Goal: Information Seeking & Learning: Learn about a topic

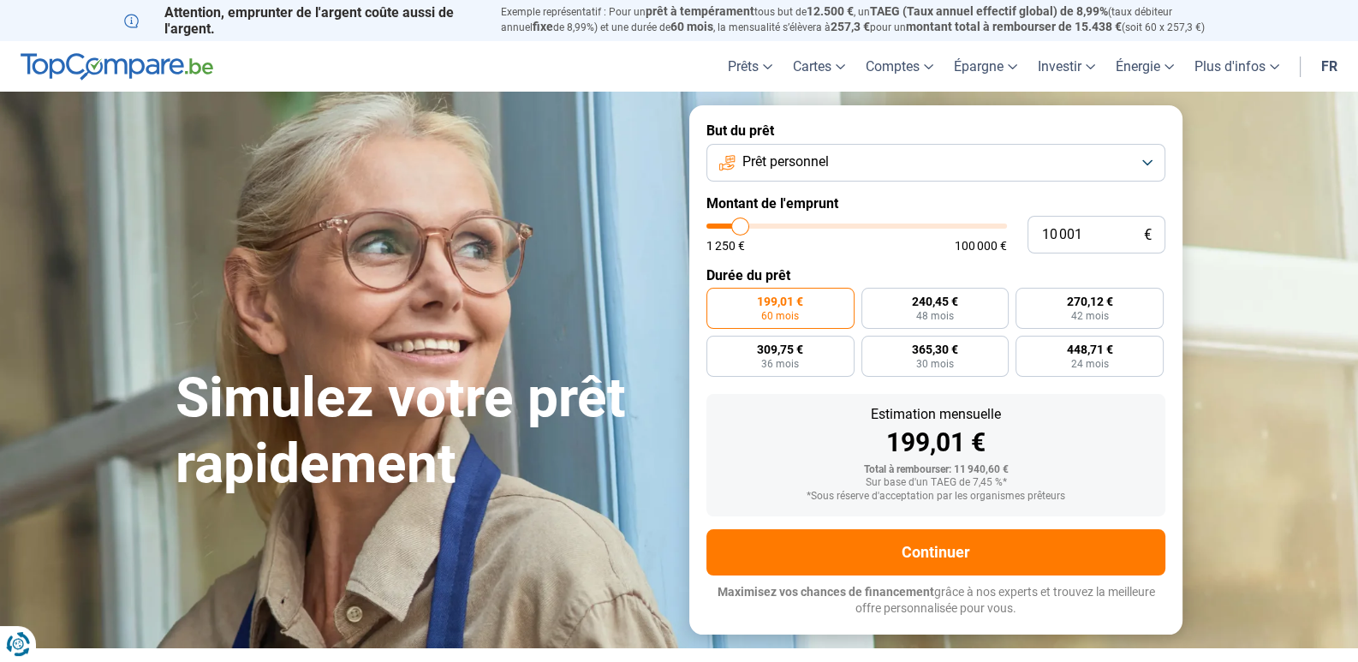
type input "11 750"
type input "11750"
type input "14 750"
type input "14750"
type input "17 250"
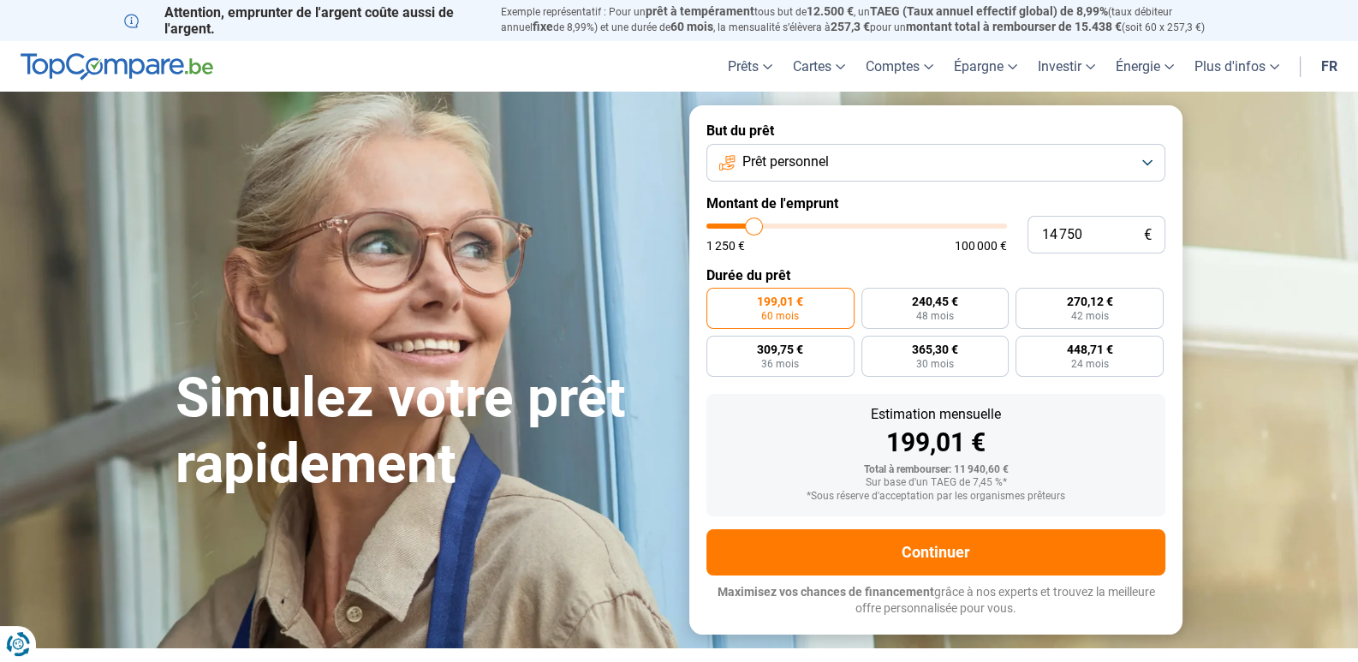
type input "17250"
type input "19 500"
type input "19500"
type input "21 250"
type input "21250"
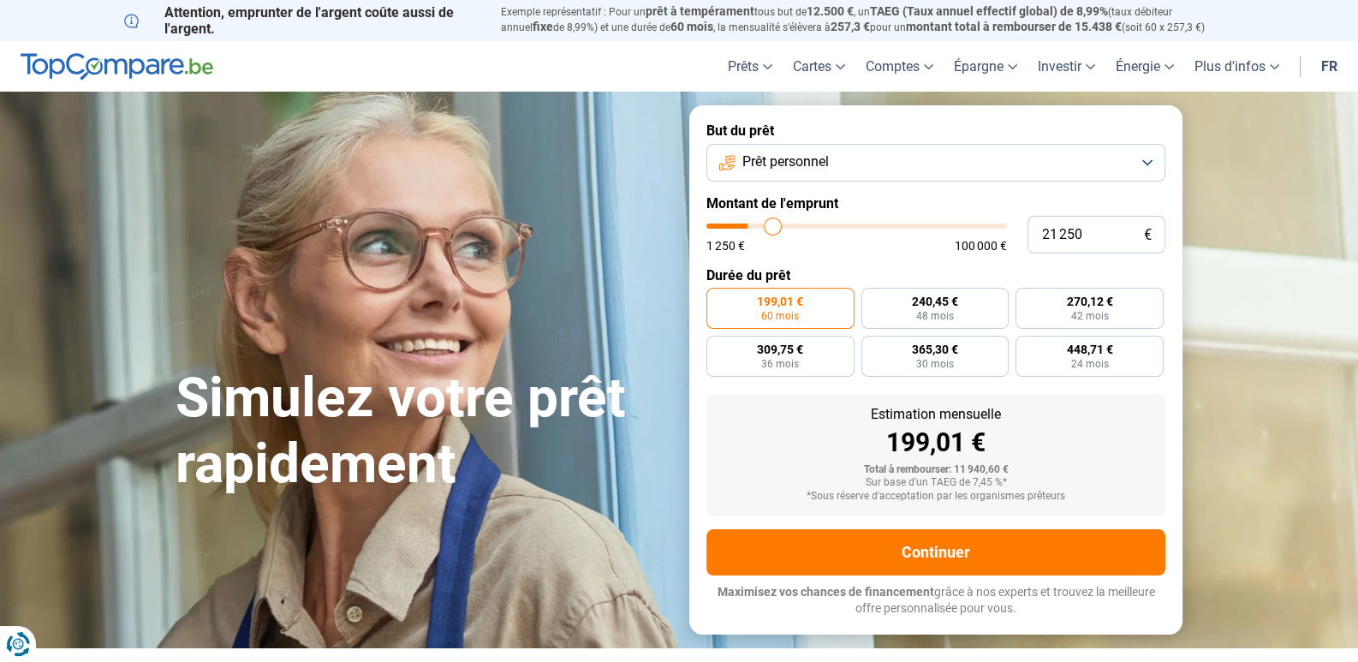
type input "24 000"
type input "24000"
type input "27 250"
type input "27250"
type input "29 500"
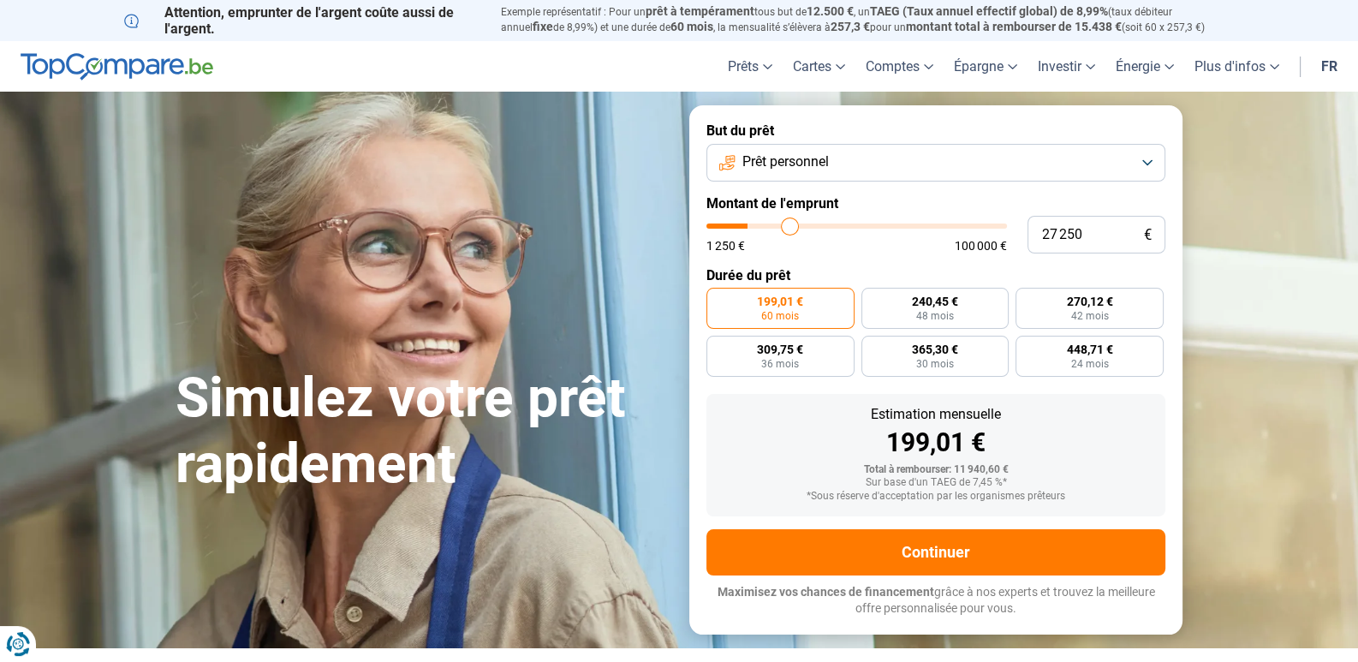
type input "29500"
type input "30 000"
type input "30000"
type input "30 250"
type input "30250"
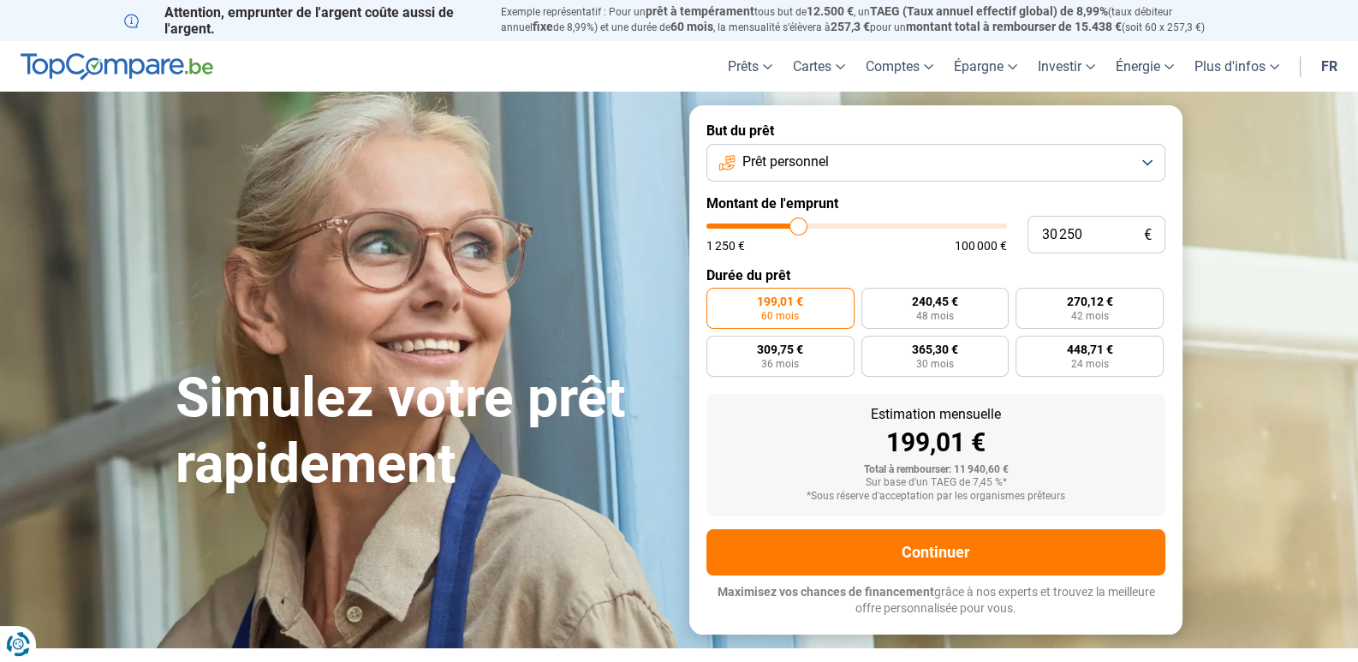
type input "30 500"
type input "30500"
type input "30 750"
type input "30750"
type input "32 750"
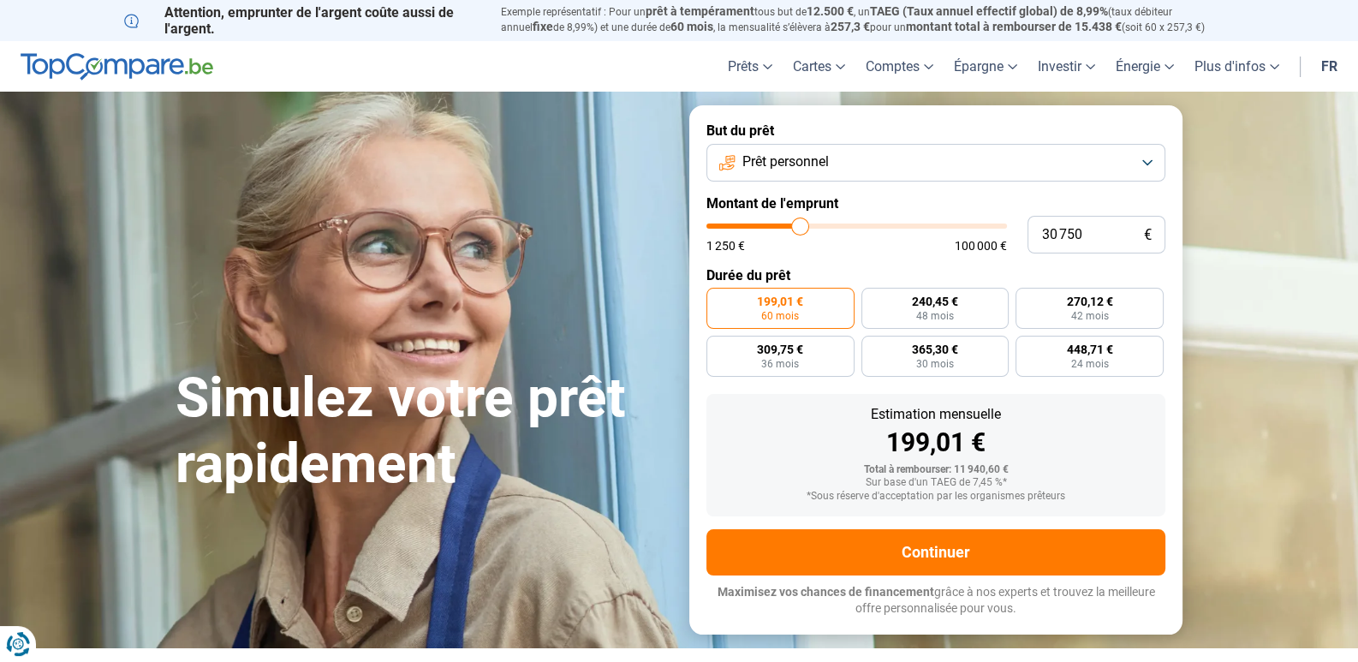
type input "32750"
type input "34 500"
type input "34500"
type input "37 250"
type input "37250"
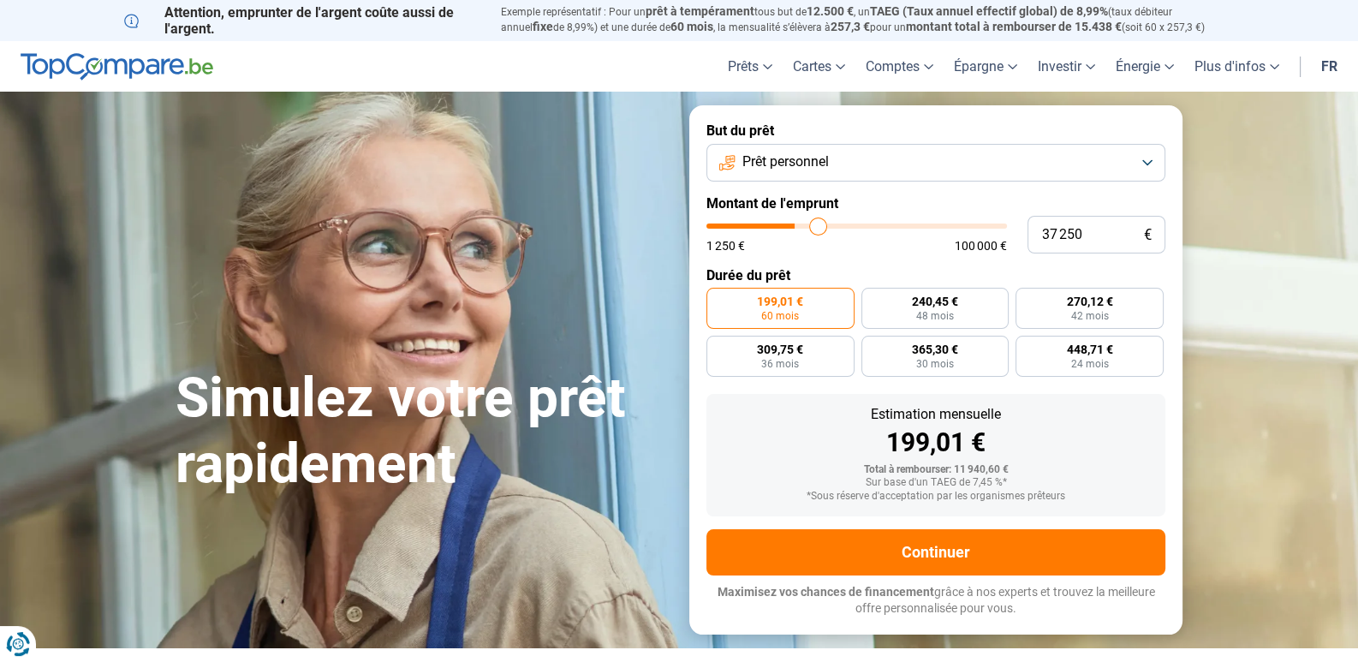
type input "40 000"
type input "40000"
type input "42 500"
type input "42500"
type input "44 500"
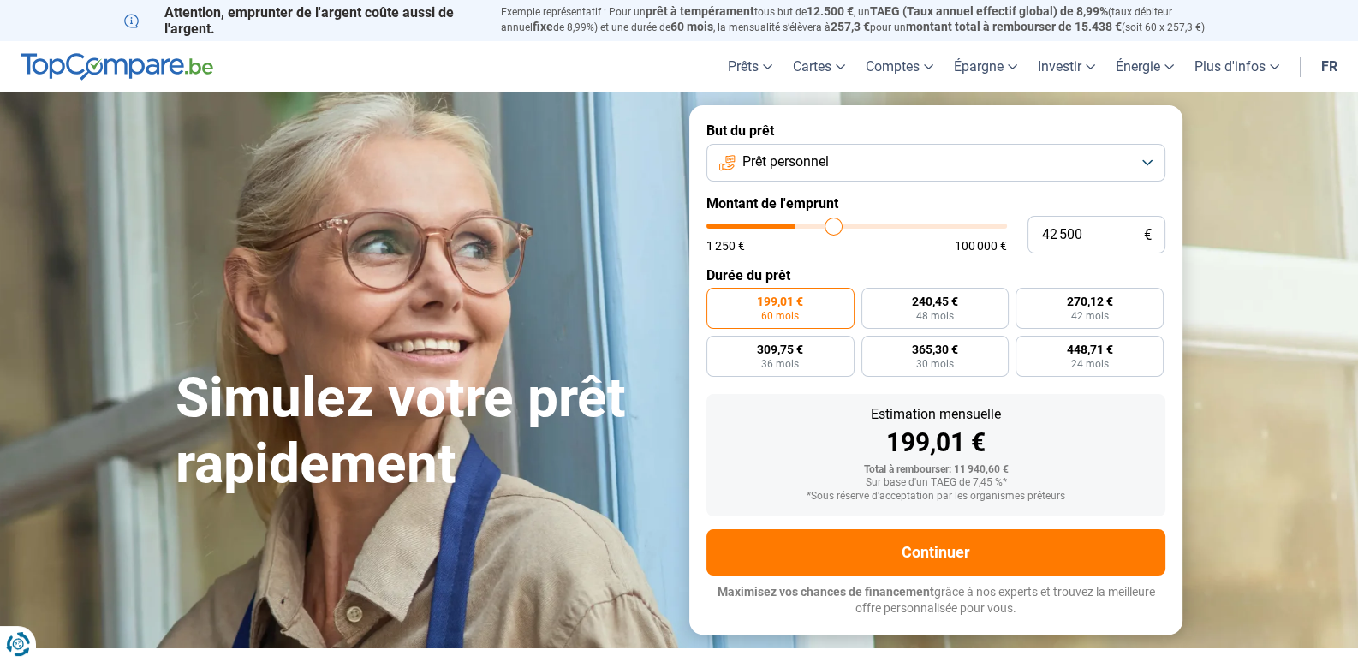
type input "44500"
type input "46 750"
type input "46750"
type input "48 500"
type input "48500"
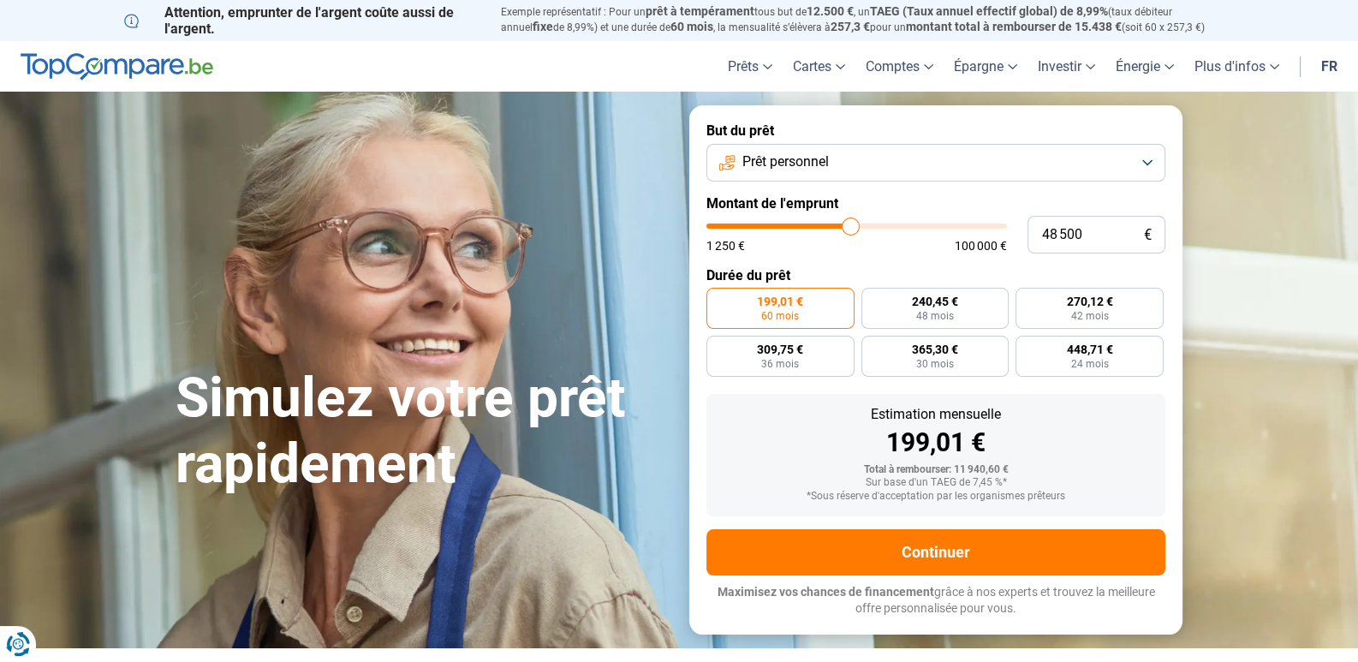
type input "49 250"
drag, startPoint x: 744, startPoint y: 225, endPoint x: 852, endPoint y: 228, distance: 107.9
type input "49250"
click at [852, 228] on input "range" at bounding box center [856, 226] width 301 height 5
radio input "false"
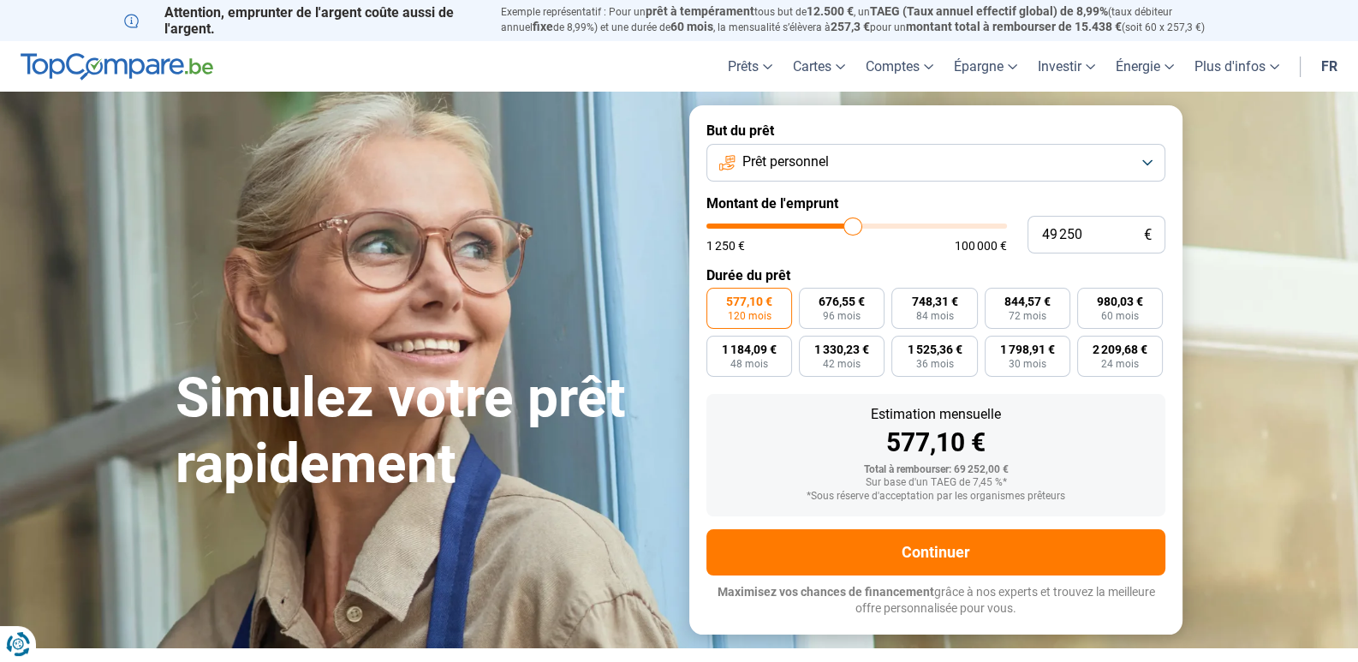
type input "49 750"
type input "49750"
type input "52 250"
type input "52250"
type input "55 750"
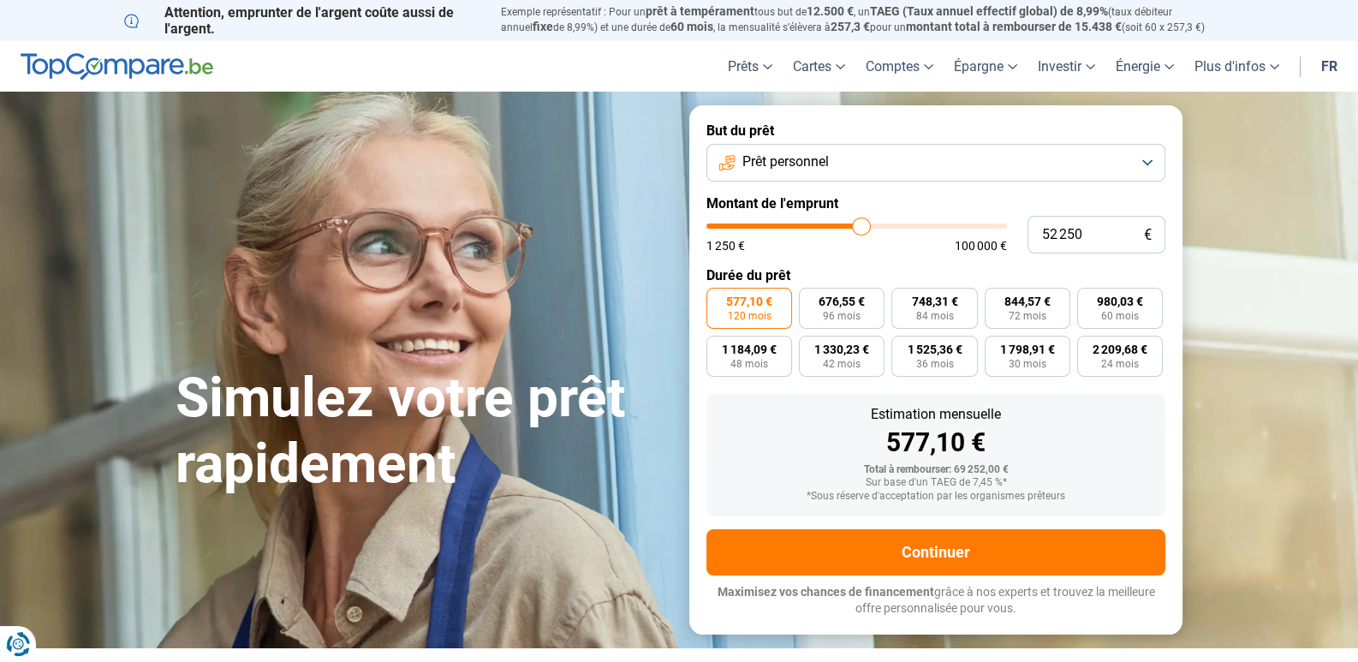
type input "55750"
type input "59 500"
type input "59500"
type input "62 750"
type input "62750"
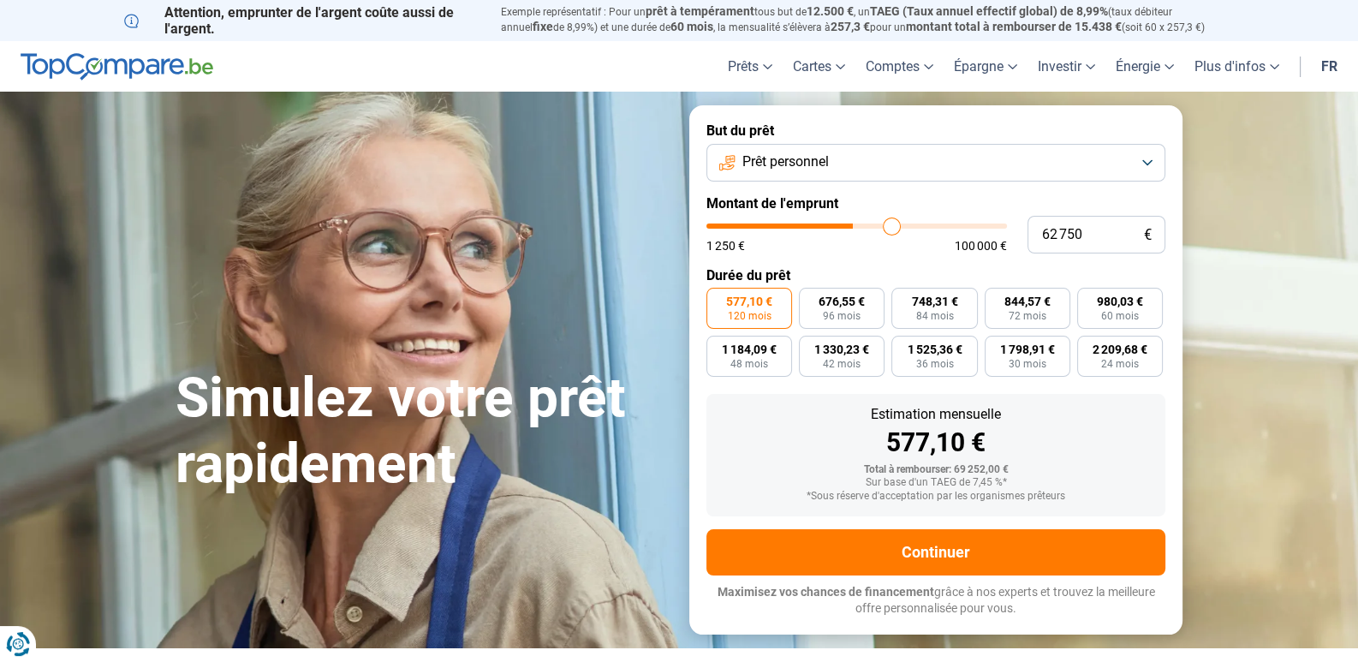
type input "65 000"
type input "65000"
type input "65 750"
type input "65750"
type input "66 000"
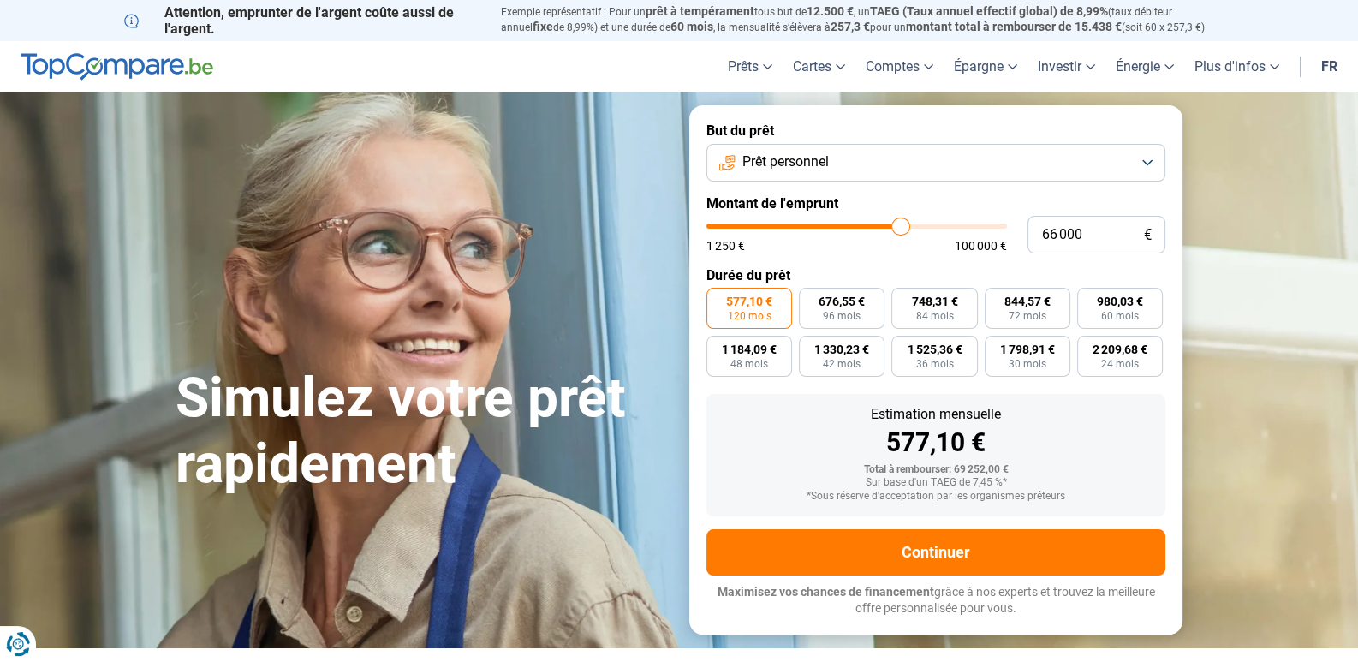
drag, startPoint x: 853, startPoint y: 227, endPoint x: 900, endPoint y: 227, distance: 47.1
type input "66000"
click at [900, 227] on input "range" at bounding box center [856, 226] width 301 height 5
type input "62 750"
type input "62750"
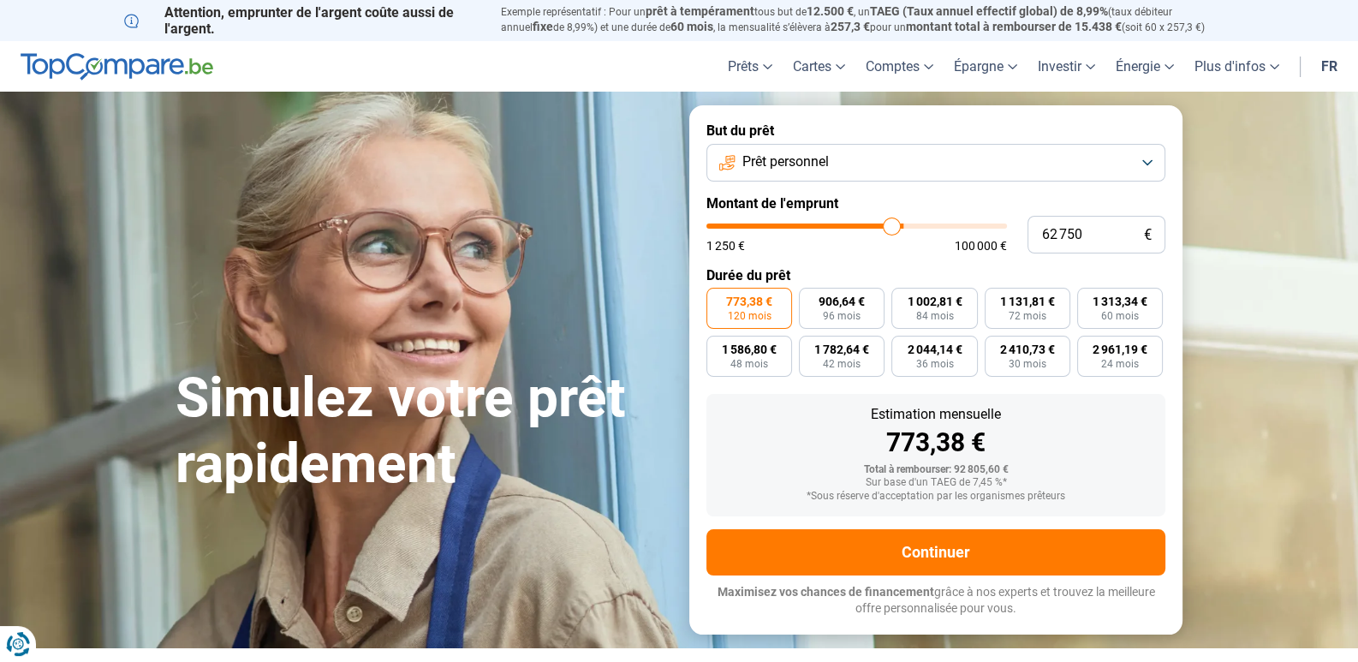
type input "61 250"
type input "61250"
type input "59 000"
type input "59000"
type input "55 500"
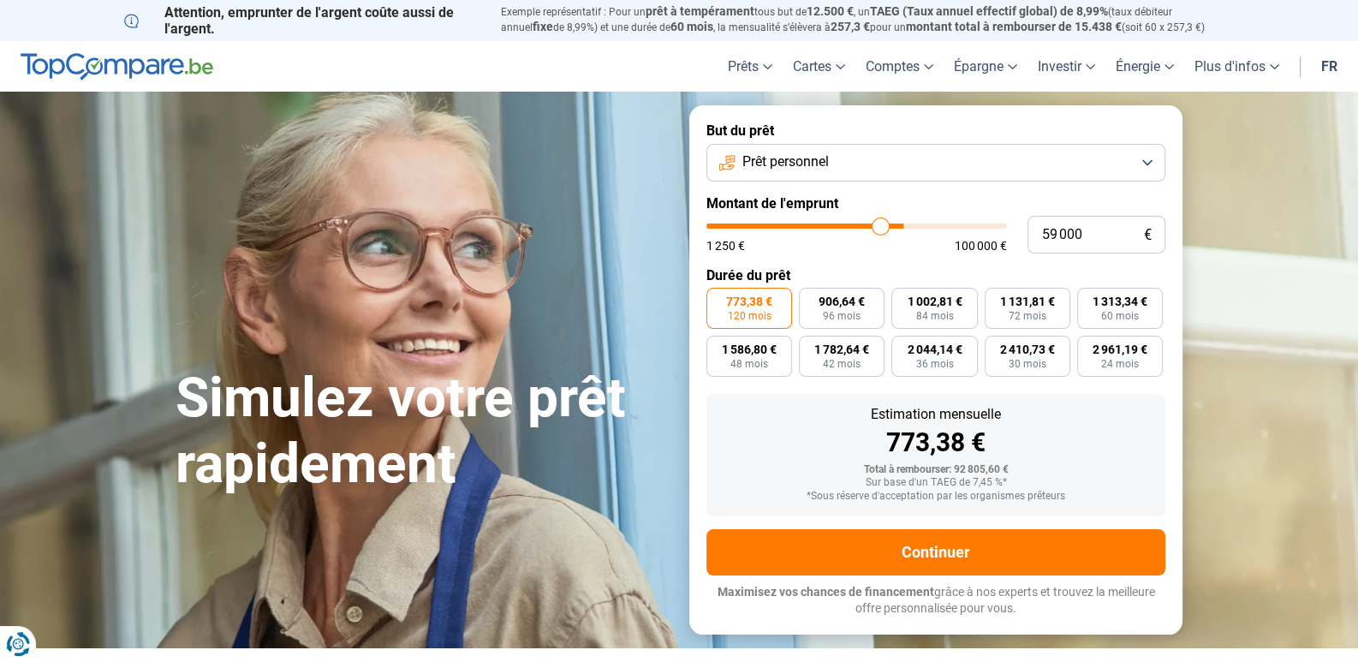
type input "55500"
type input "51 500"
type input "51500"
type input "47 750"
type input "47750"
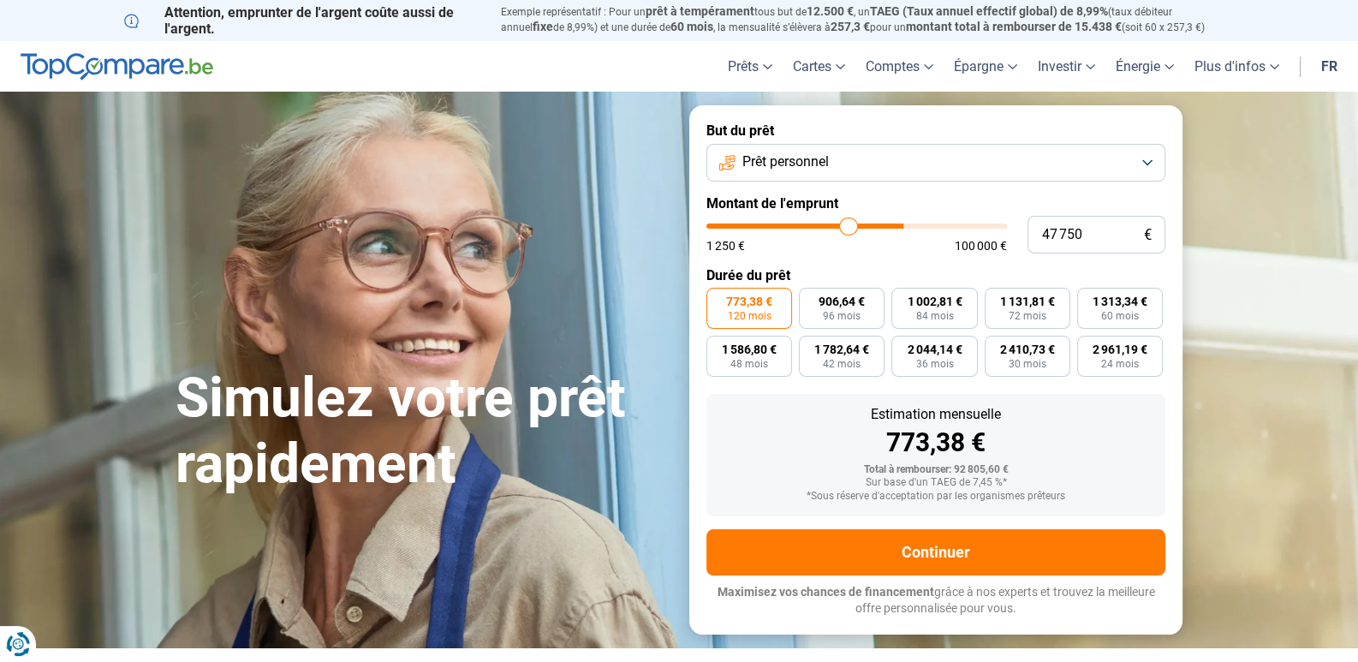
type input "46 250"
type input "46250"
type input "45 750"
type input "45750"
type input "45 500"
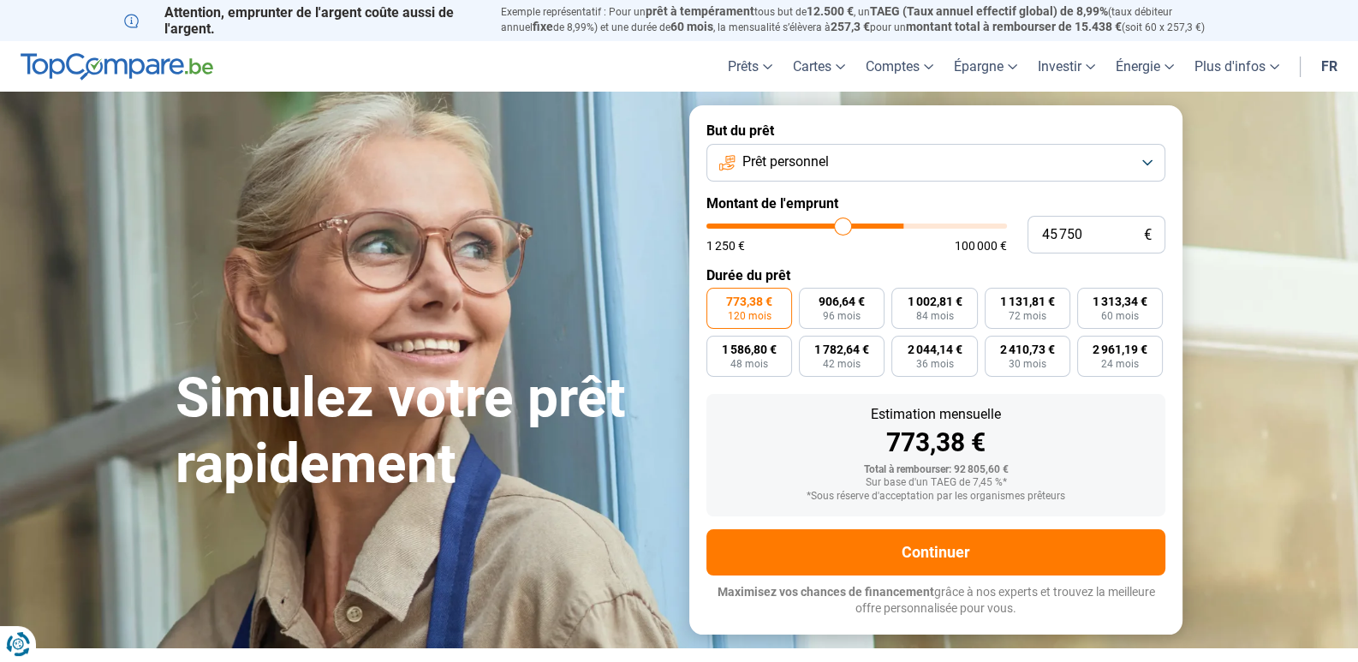
type input "45500"
type input "45 250"
type input "45250"
type input "45 000"
type input "45000"
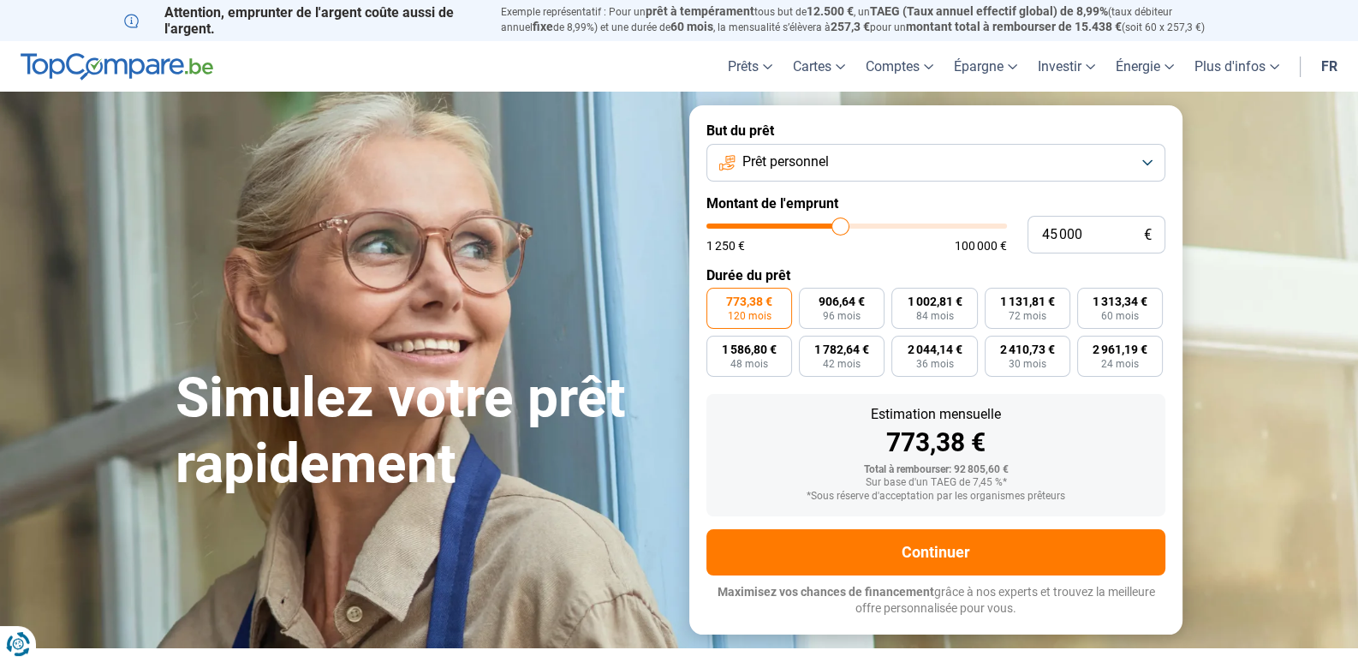
type input "44 250"
type input "44250"
type input "42 750"
type input "42750"
type input "41 500"
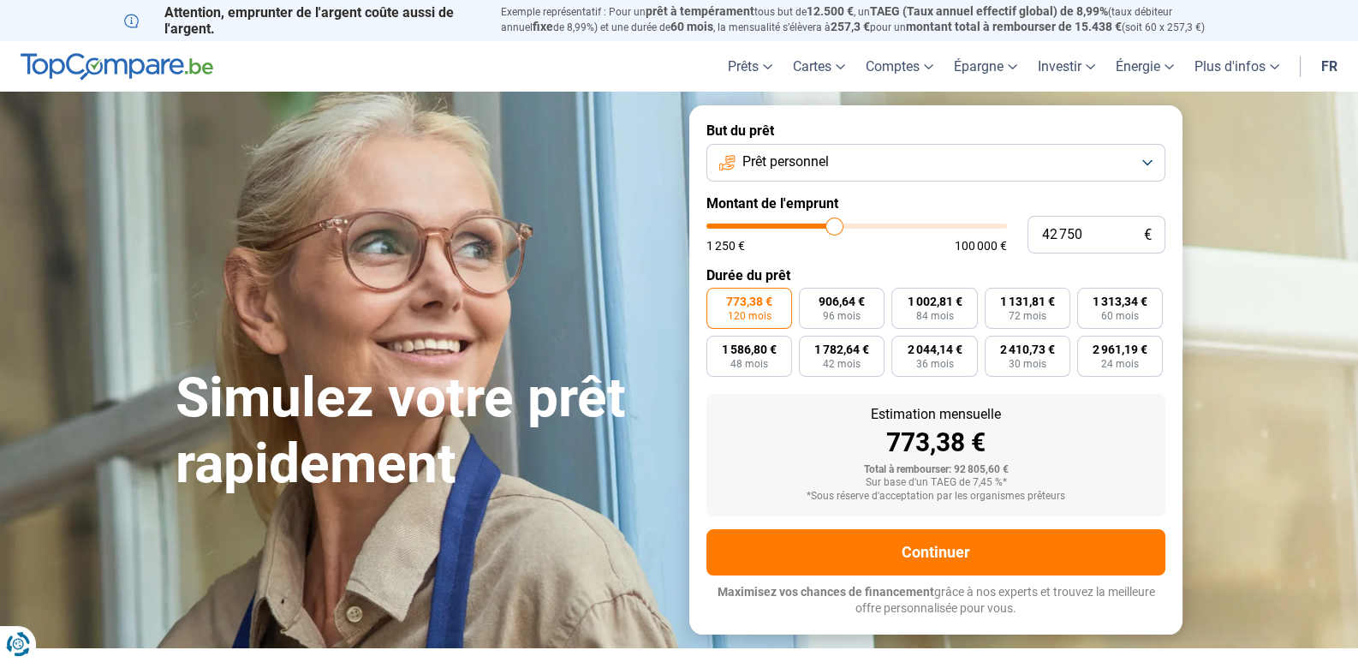
type input "41500"
type input "40 500"
type input "40500"
type input "40 000"
type input "40000"
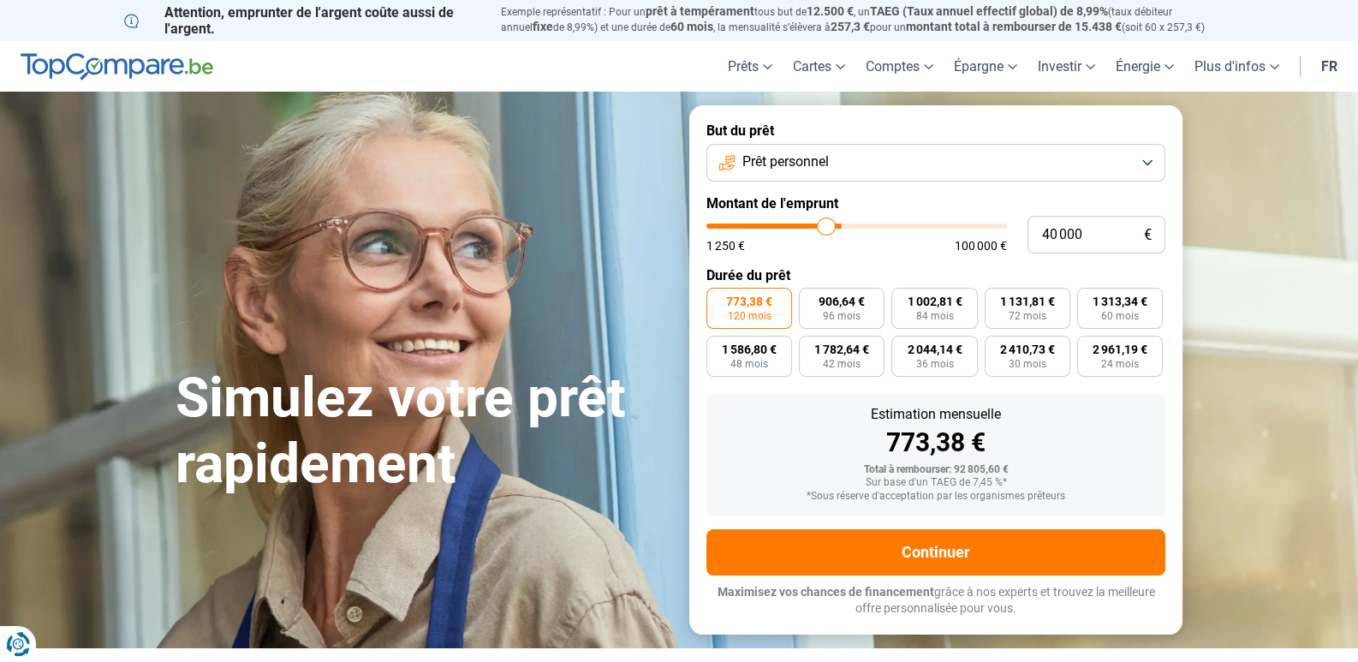
type input "39 250"
type input "39250"
type input "38 500"
type input "38500"
type input "37 500"
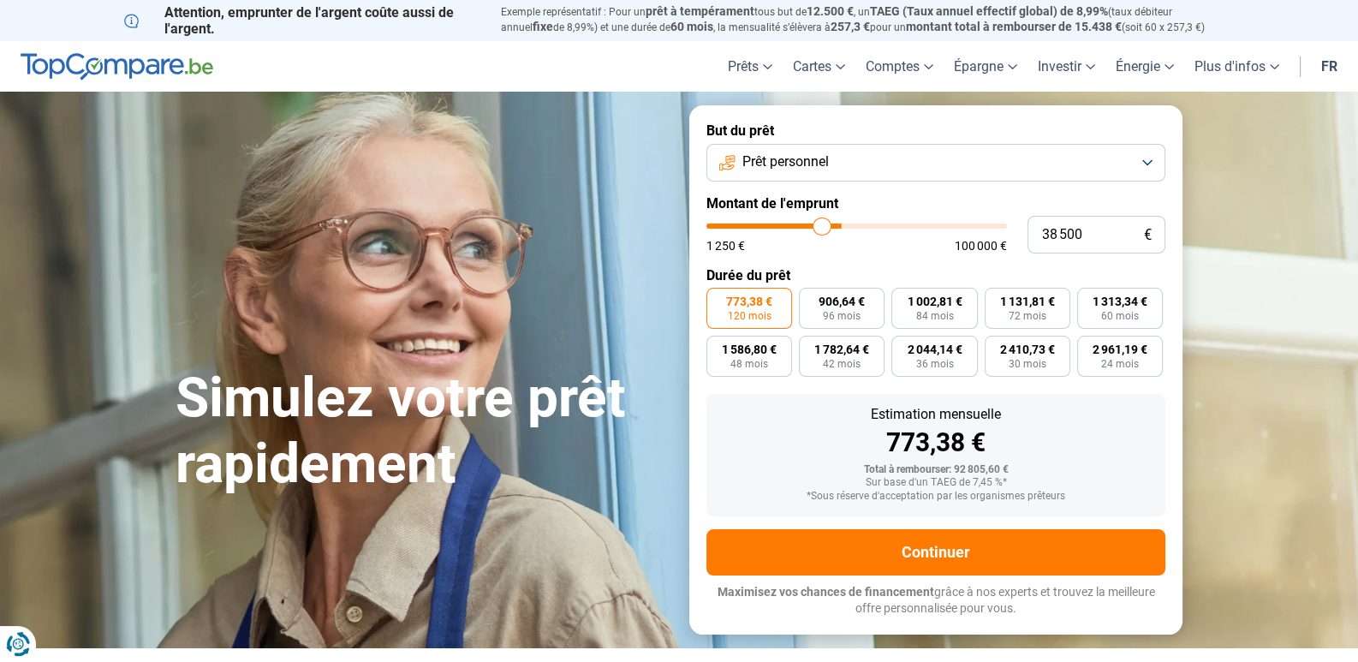
type input "37500"
type input "35 750"
type input "35750"
type input "31 750"
type input "31750"
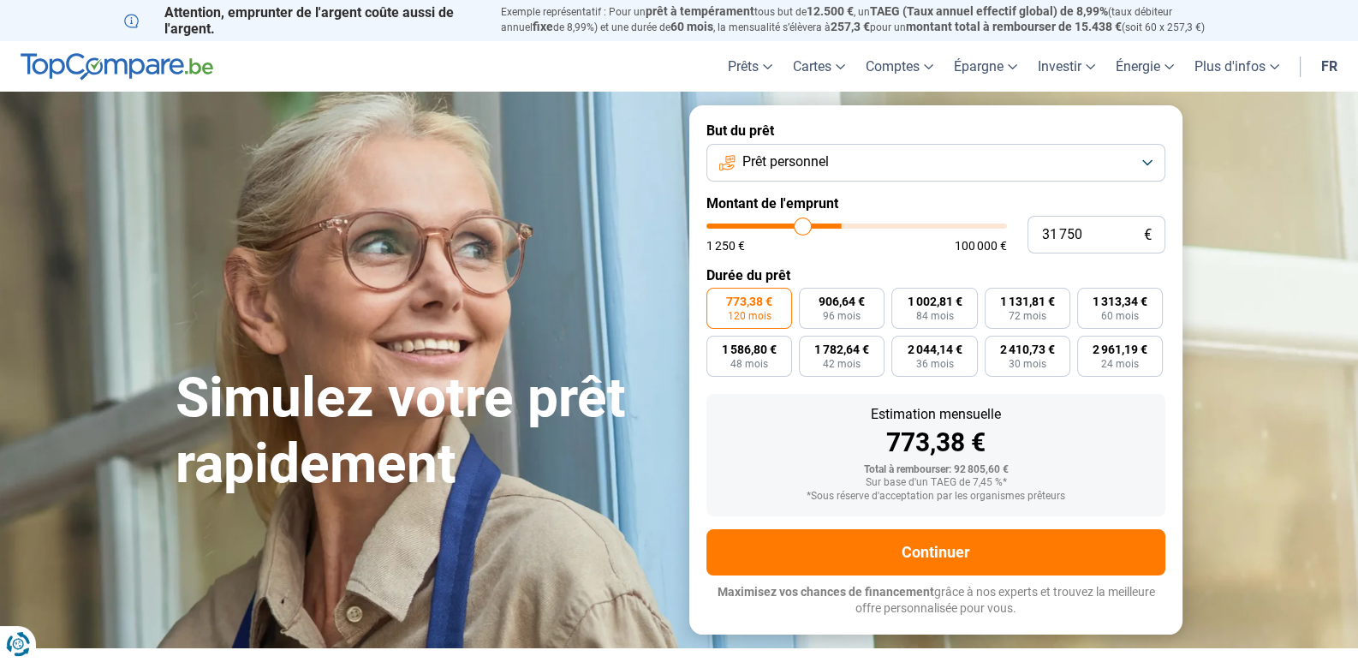
type input "29 000"
type input "29000"
type input "26 750"
type input "26750"
type input "25 500"
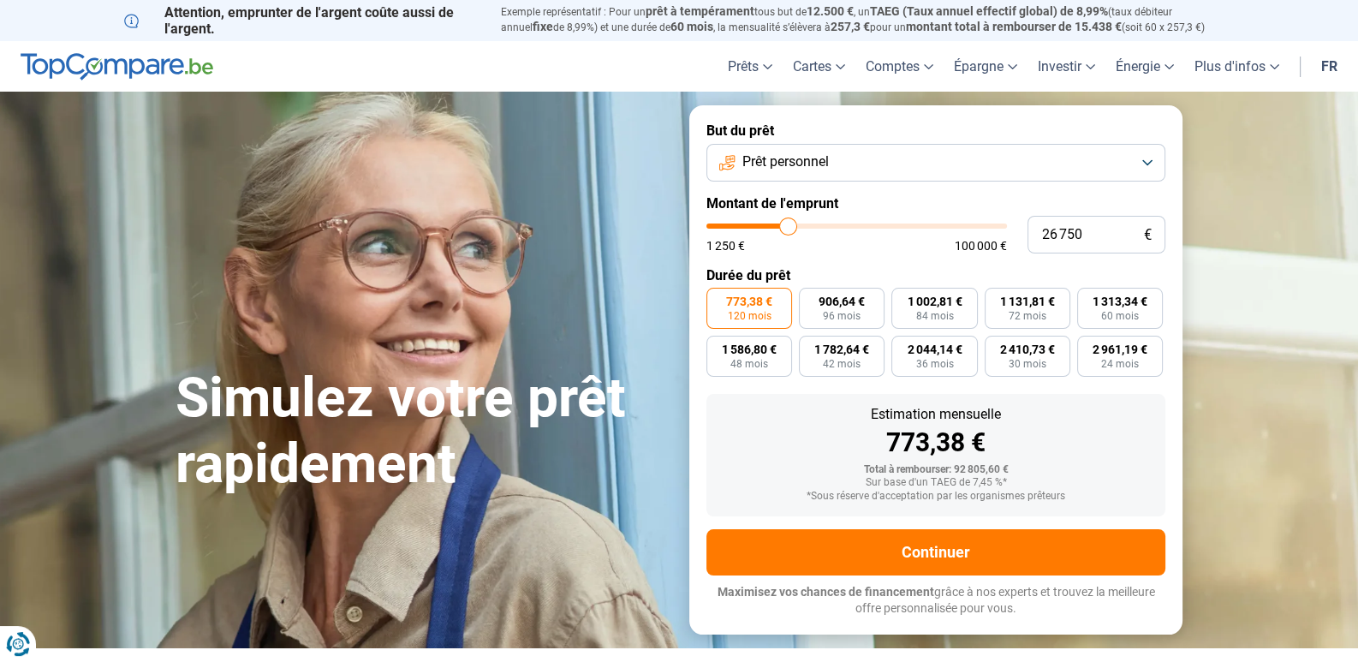
type input "25500"
type input "24 750"
type input "24750"
type input "24 250"
type input "24250"
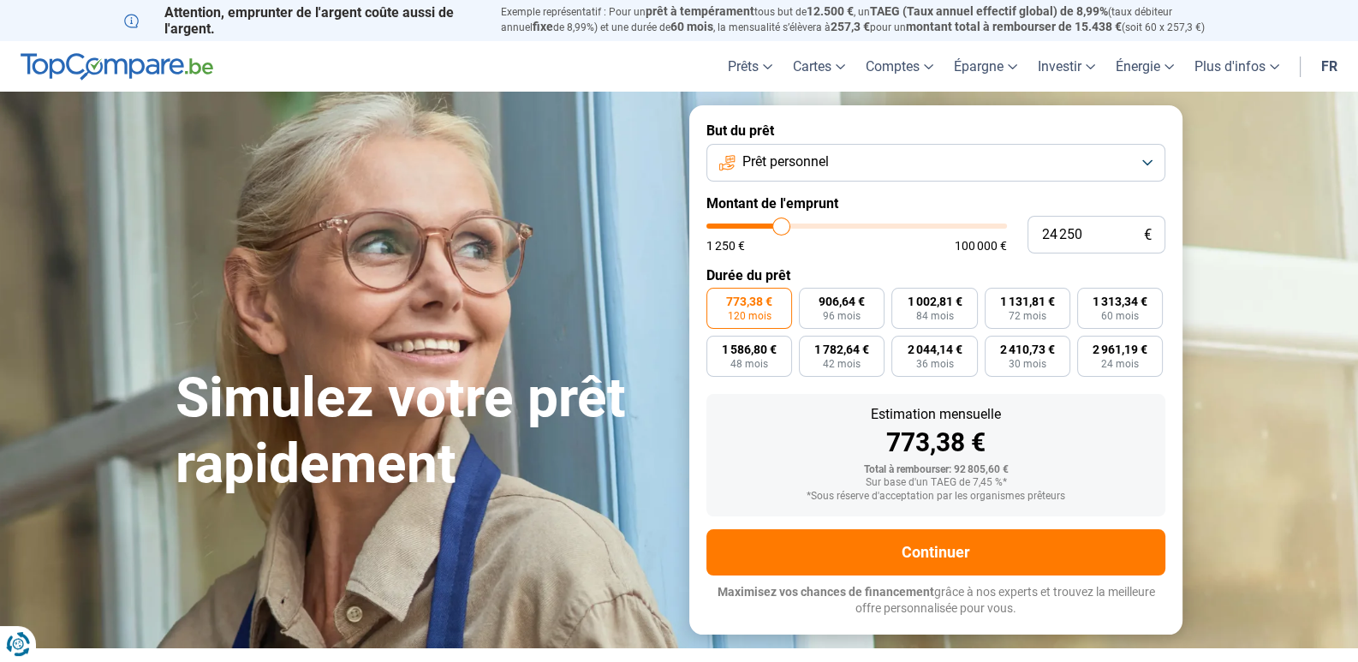
type input "23 750"
type input "23750"
type input "23 500"
type input "23500"
type input "23 250"
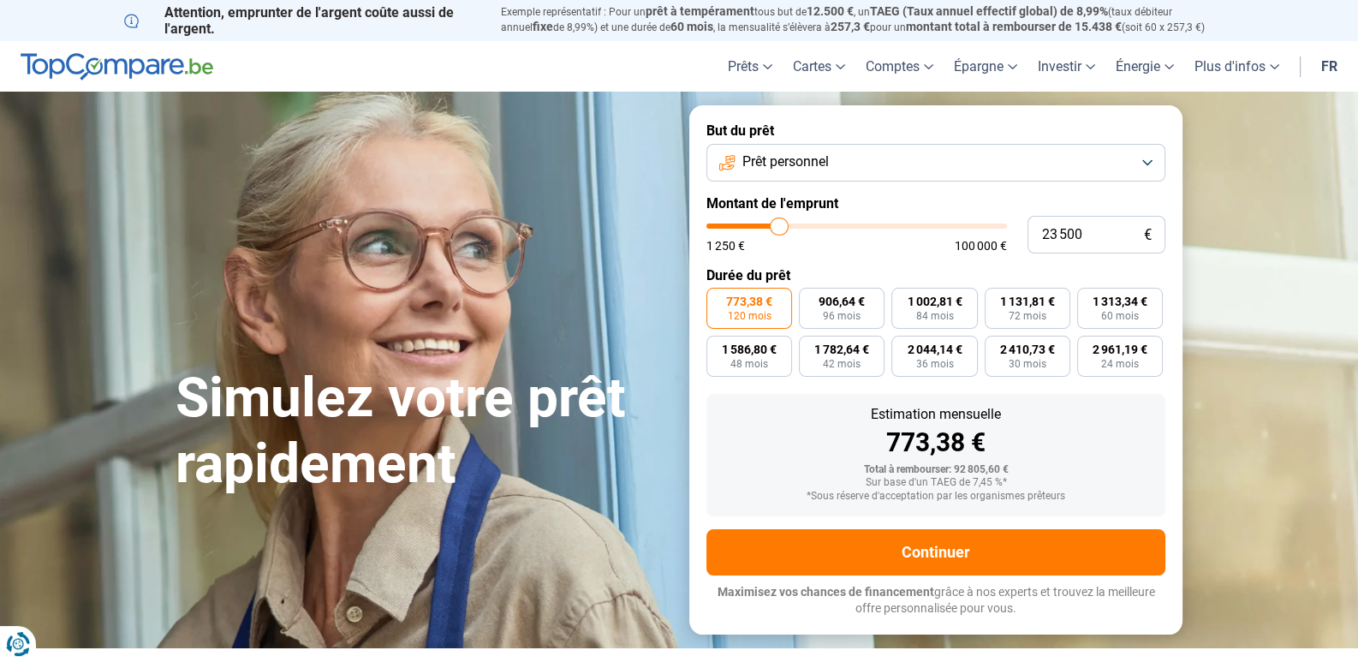
type input "23250"
type input "22 500"
type input "22500"
type input "21 500"
type input "21500"
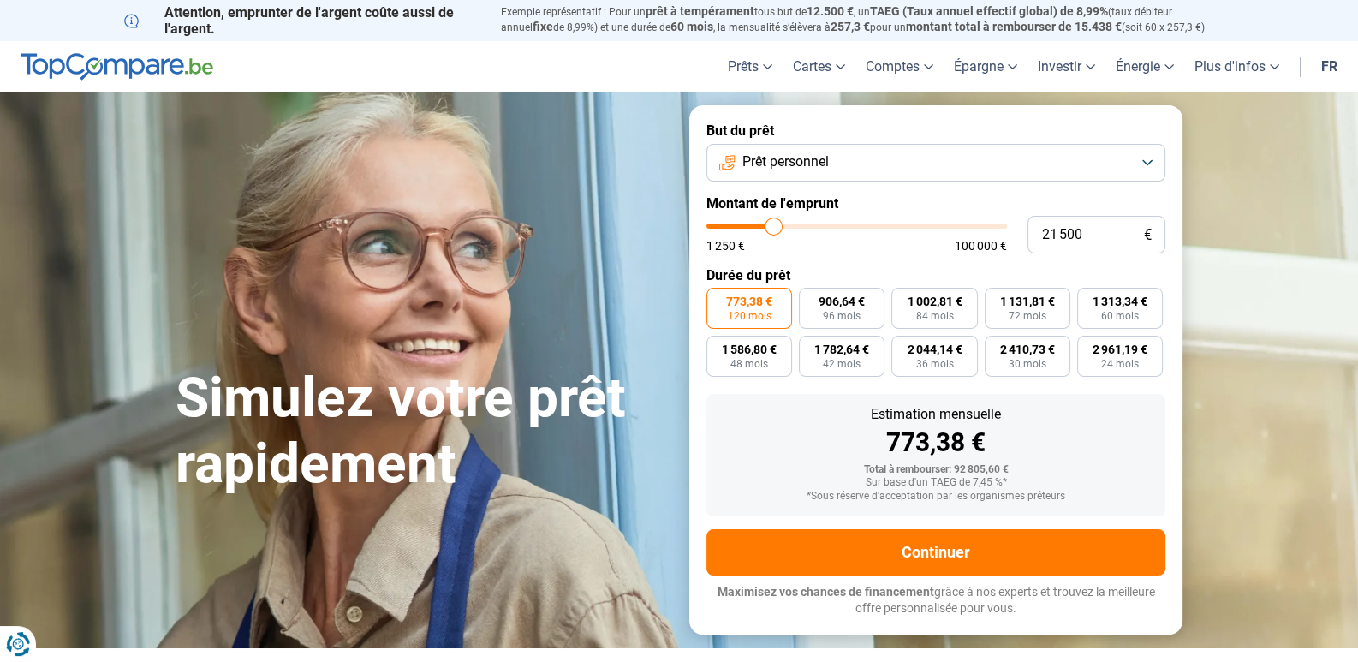
type input "20 750"
type input "20750"
type input "19 750"
type input "19750"
type input "19 000"
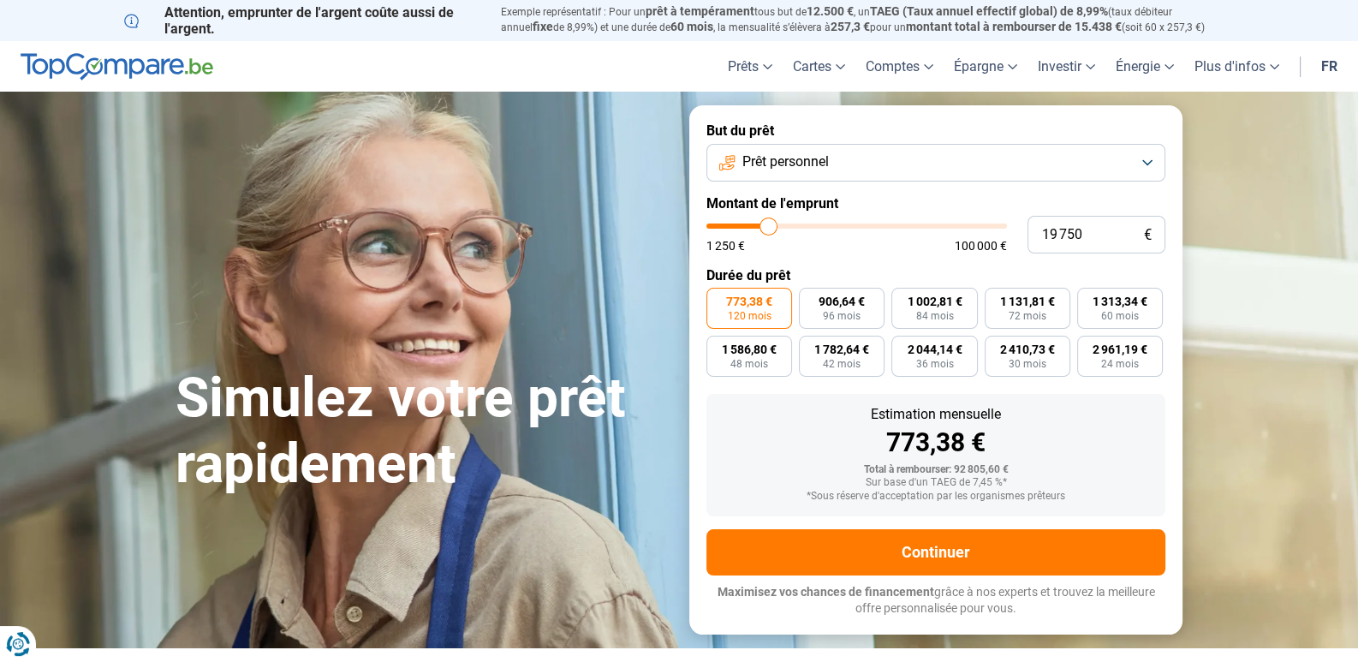
type input "19000"
type input "18 000"
type input "18000"
type input "17 500"
type input "17500"
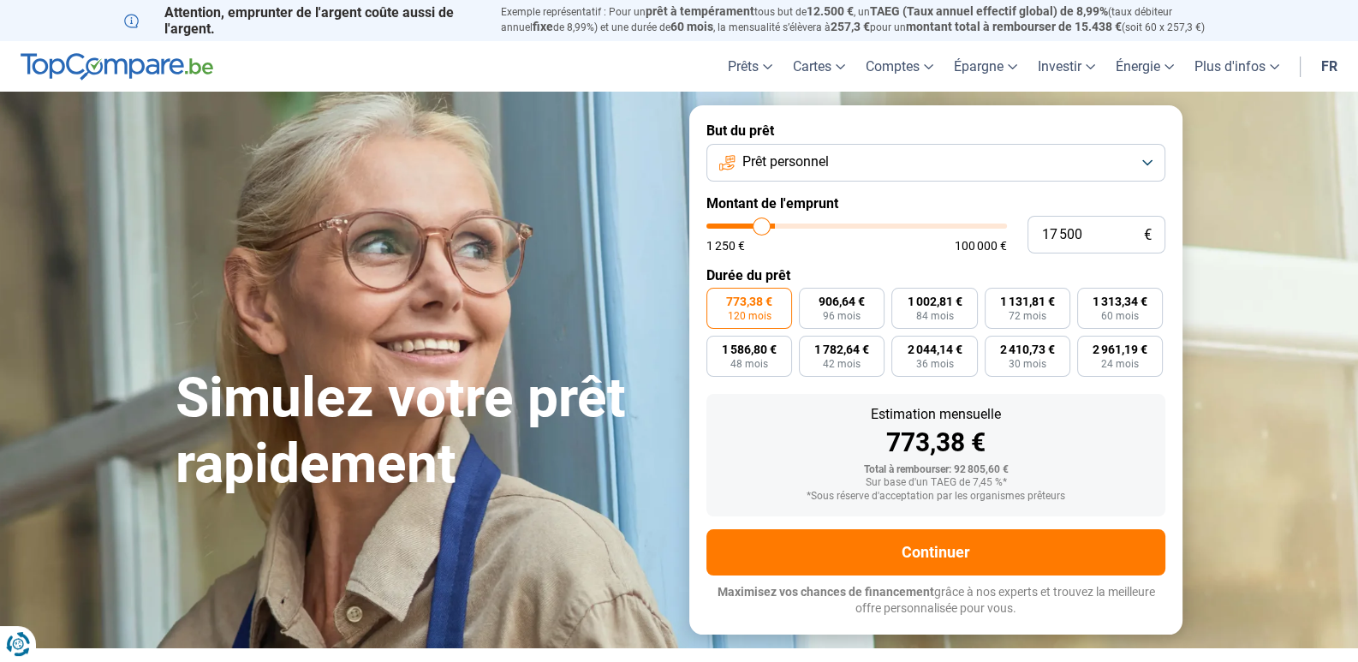
type input "17 250"
type input "17250"
type input "16 750"
type input "16750"
type input "16 250"
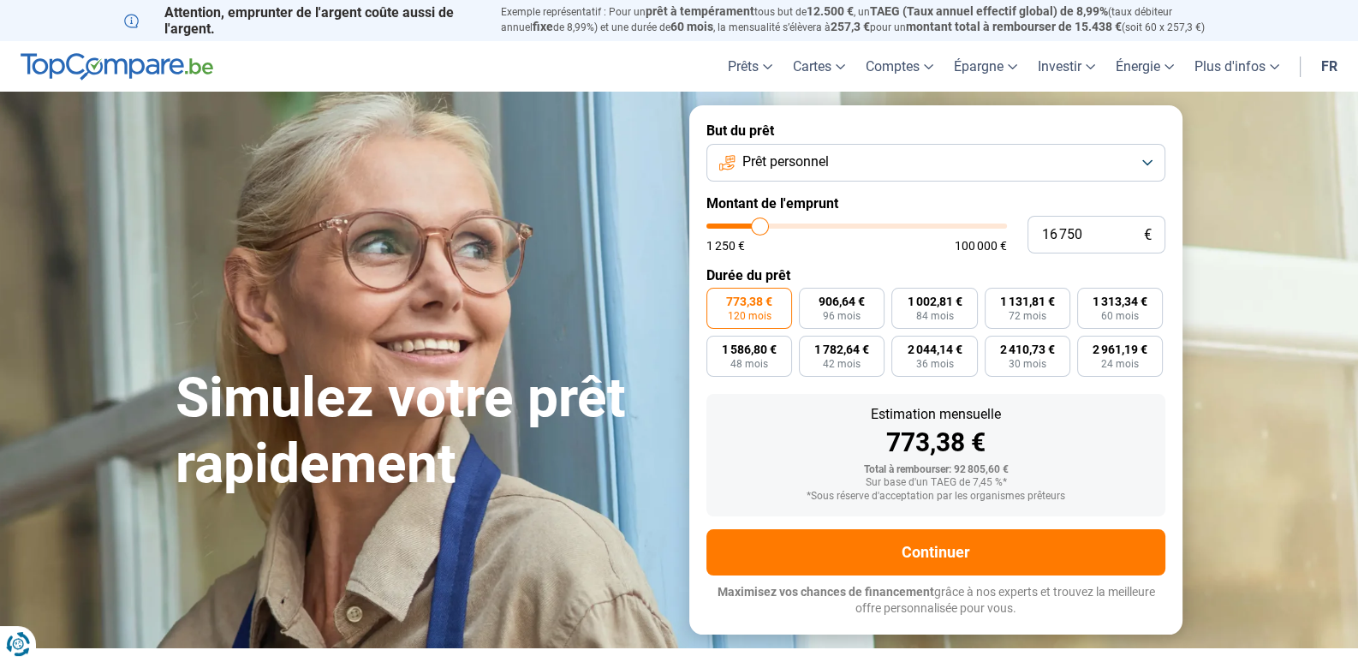
type input "16250"
type input "16 000"
type input "16000"
type input "15 500"
type input "15500"
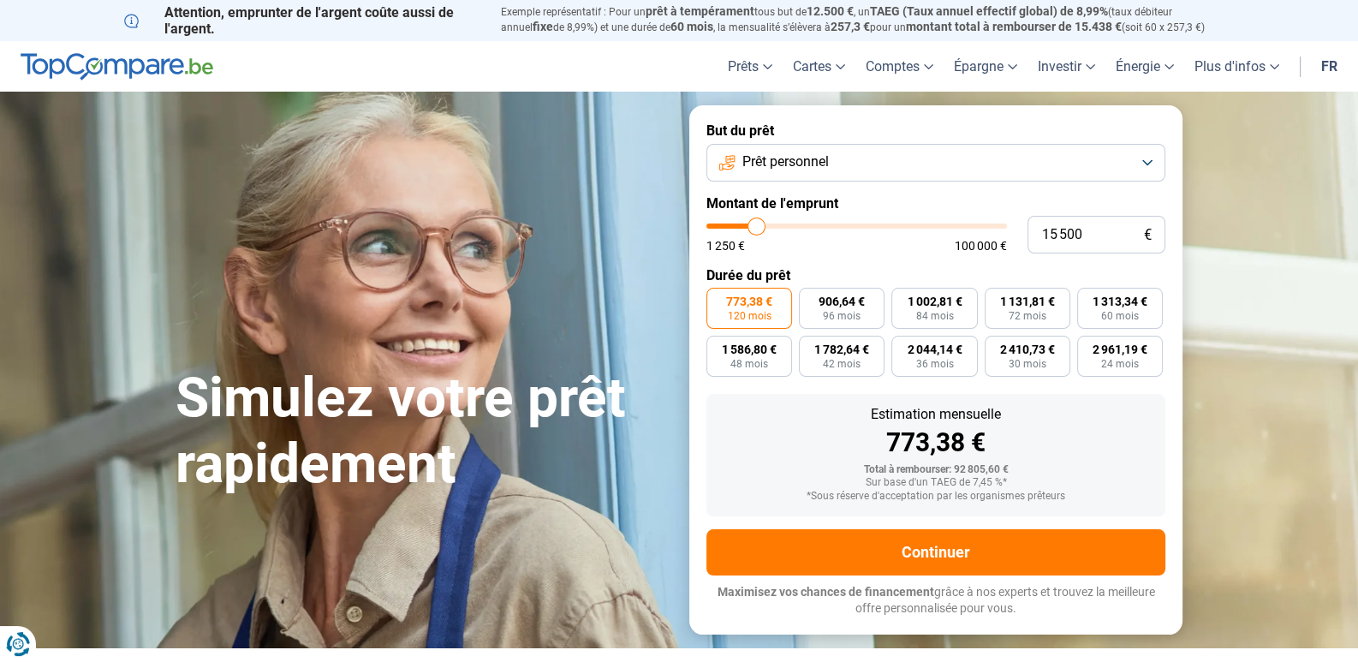
type input "15 250"
type input "15250"
type input "15 000"
type input "15000"
type input "14 750"
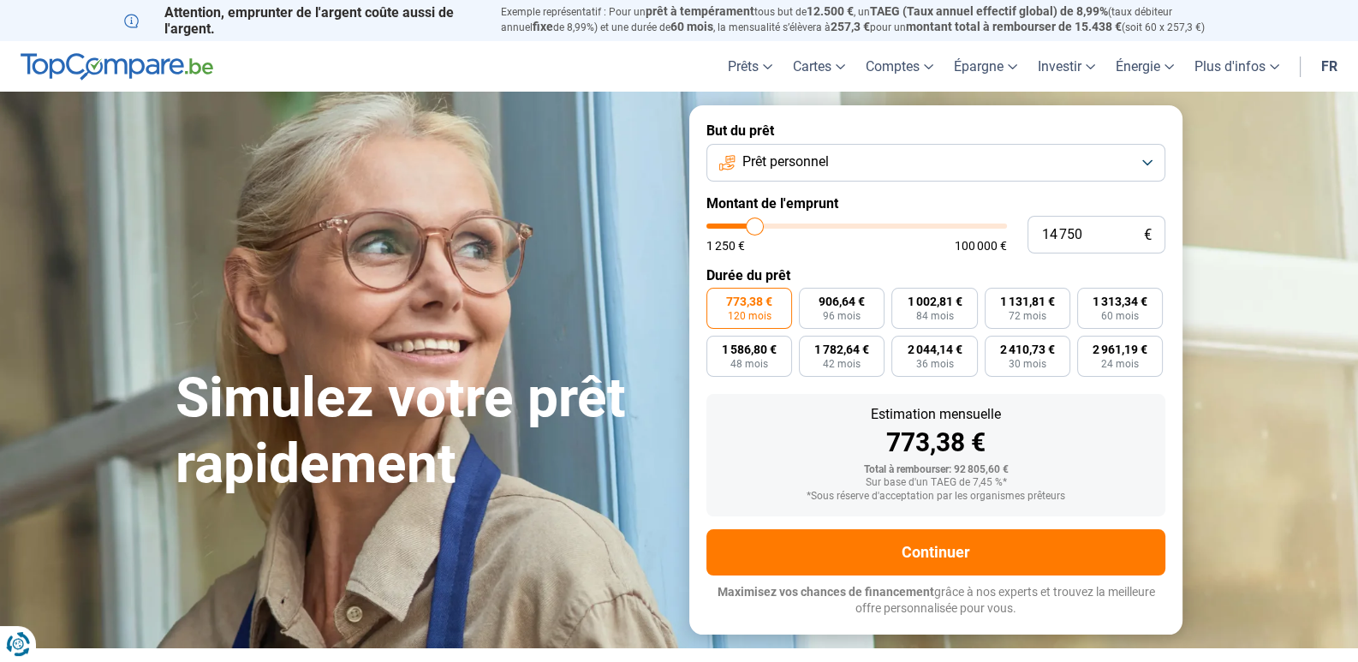
type input "14750"
type input "14 500"
type input "14500"
type input "14 250"
type input "14250"
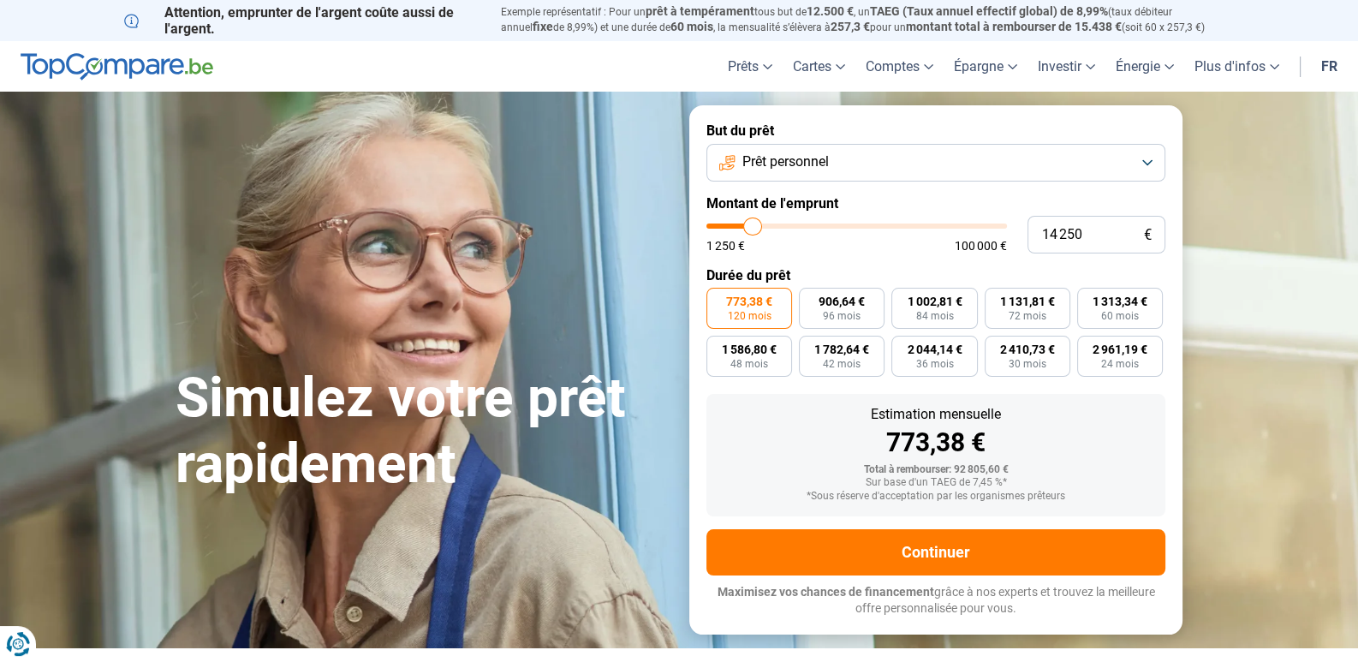
type input "14 000"
type input "14000"
type input "13 750"
type input "13750"
type input "13 500"
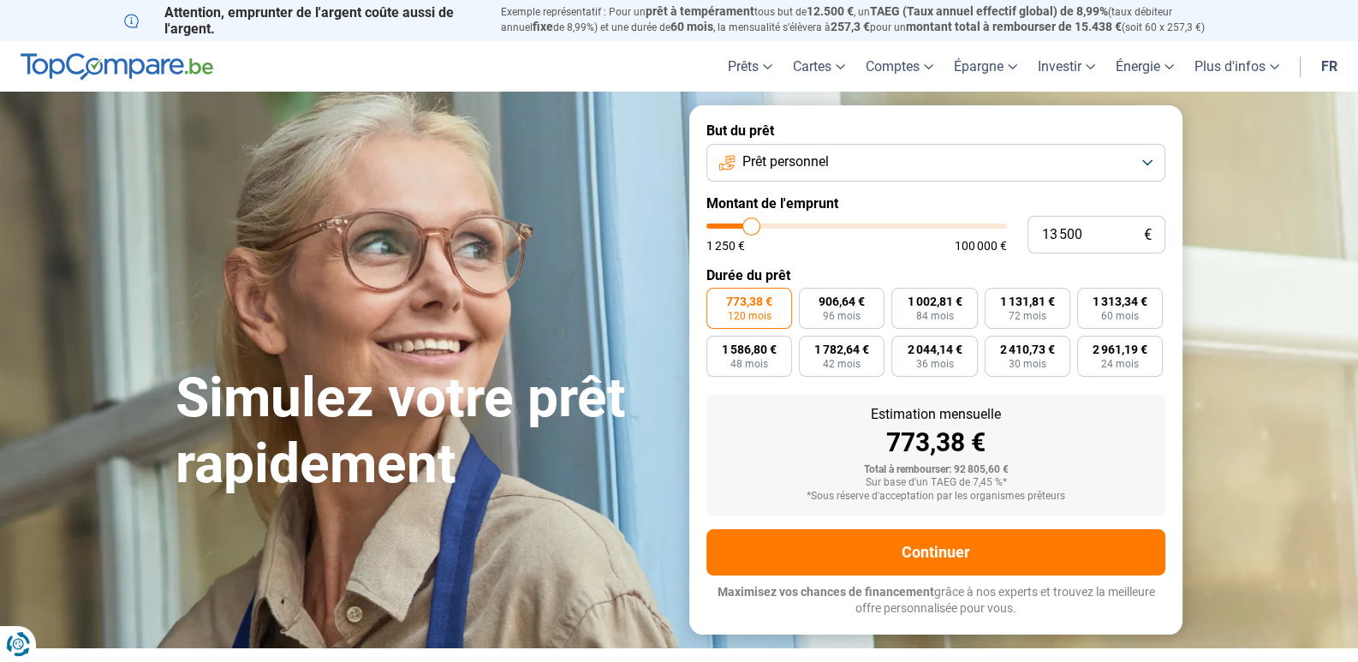
type input "13500"
type input "13 250"
type input "13250"
type input "13 000"
type input "13000"
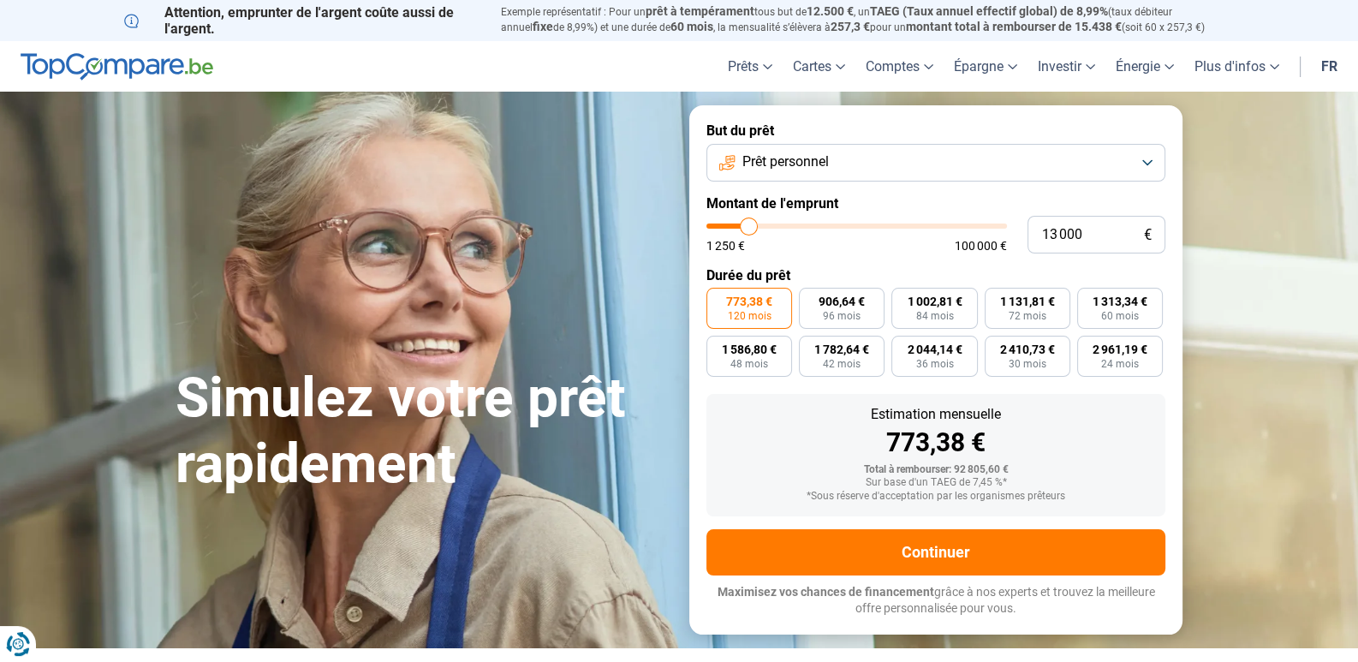
type input "12 750"
type input "12750"
type input "12 500"
type input "12500"
type input "12 000"
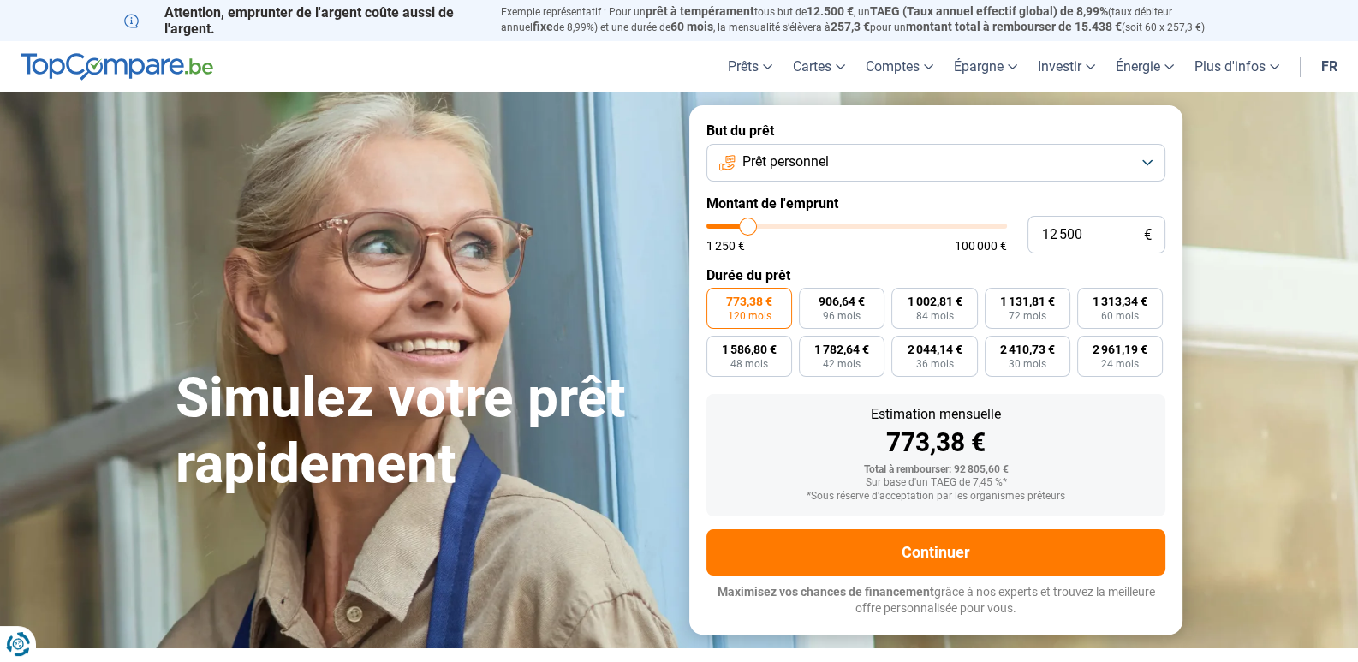
type input "12000"
type input "11 750"
type input "11750"
type input "11 500"
type input "11500"
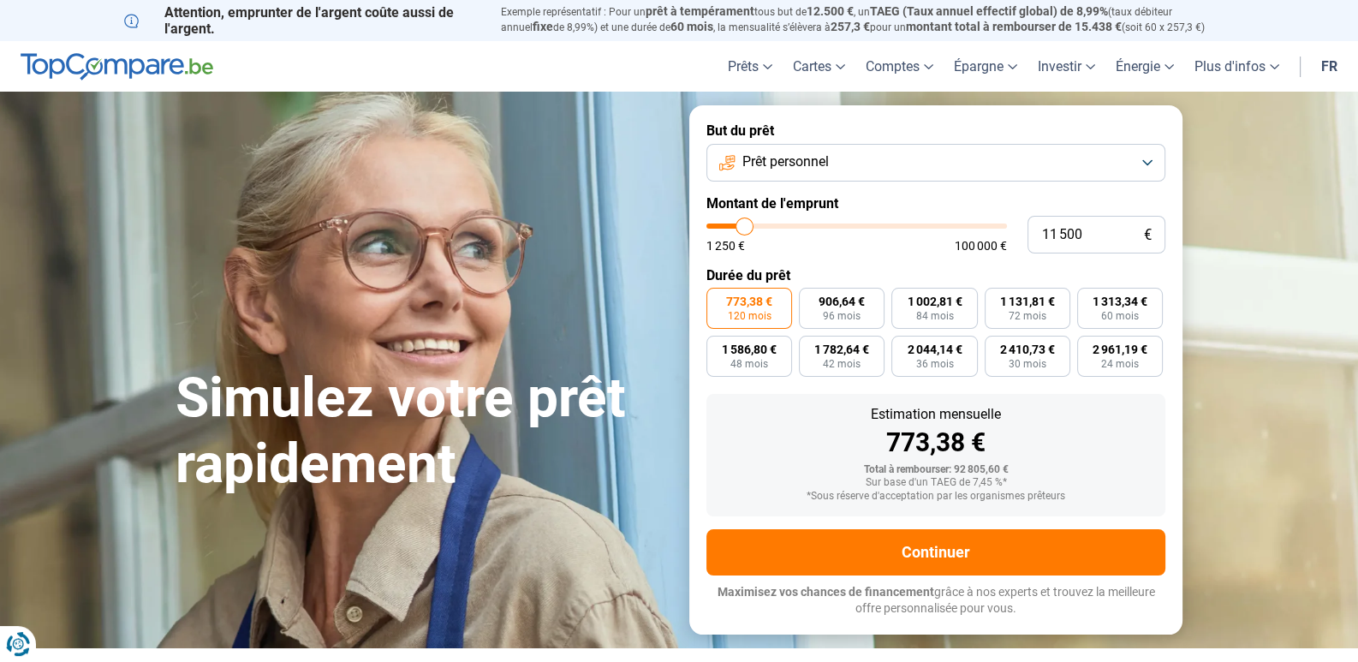
type input "11 250"
type input "11250"
type input "11 000"
type input "11000"
type input "10 750"
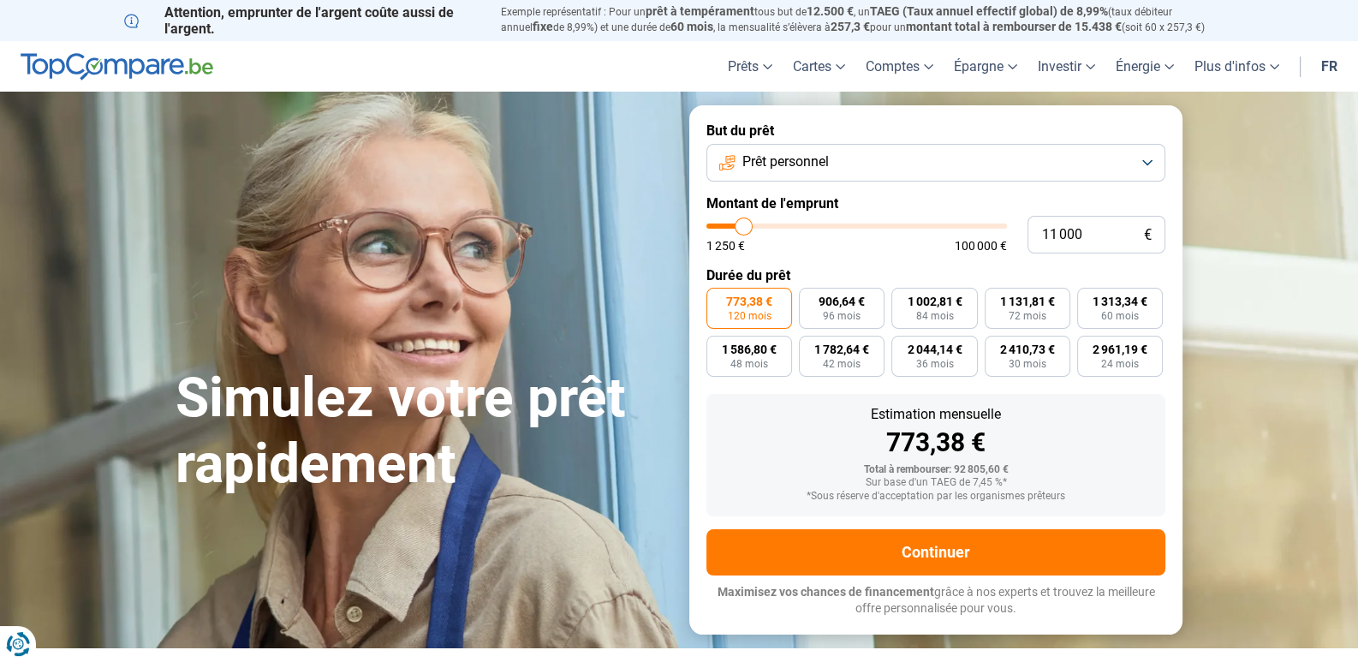
type input "10750"
type input "10 500"
type input "10500"
type input "10 250"
type input "10250"
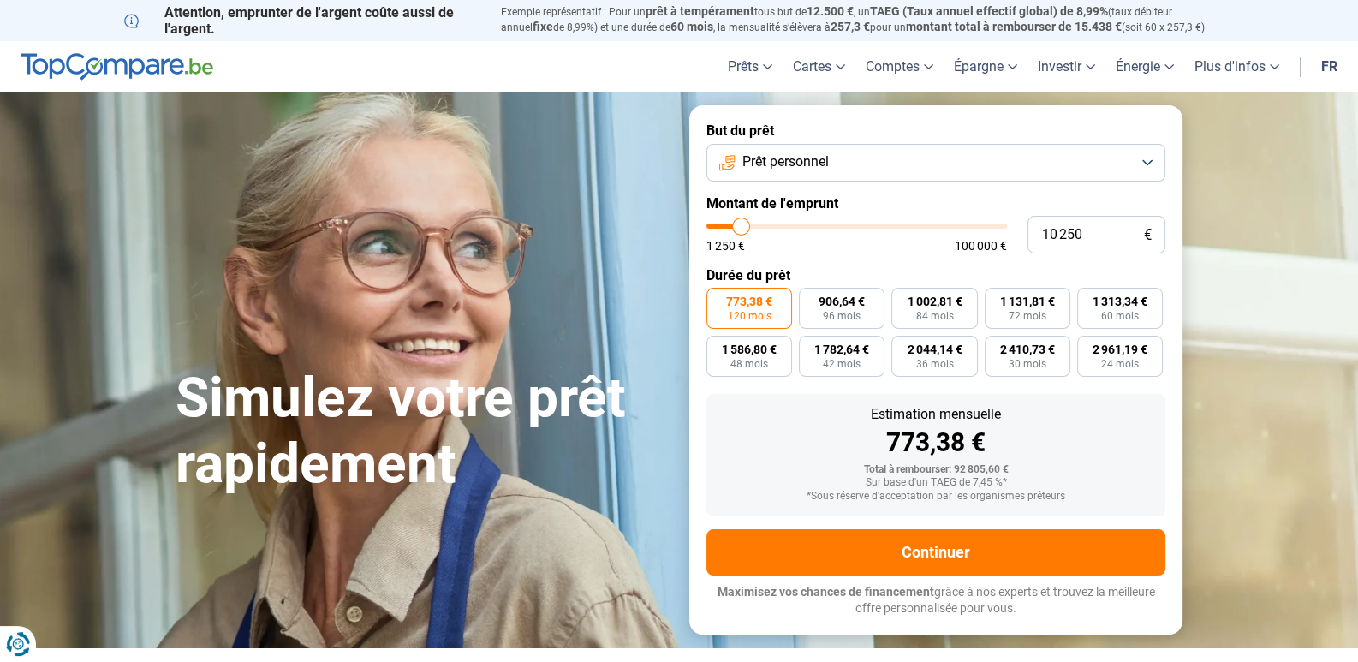
type input "10 000"
type input "10000"
type input "9 500"
type input "9500"
type input "9 250"
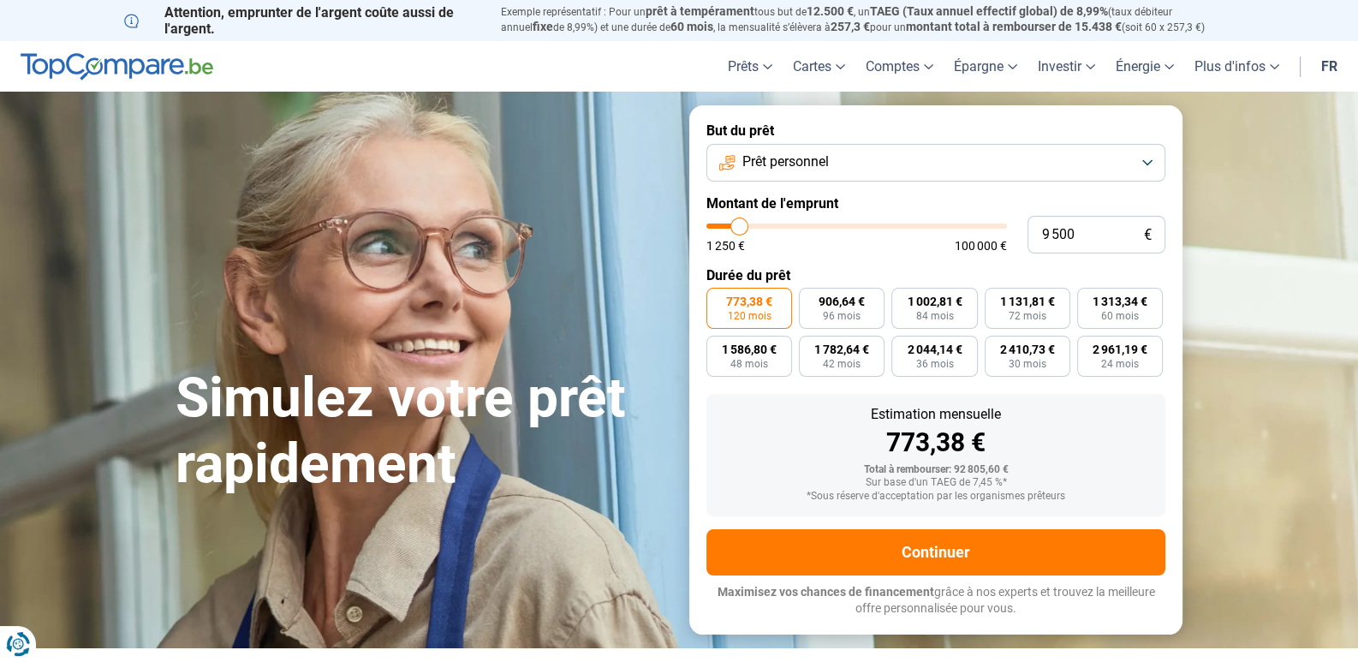
type input "9250"
type input "9 500"
type input "9500"
type input "9 750"
type input "9750"
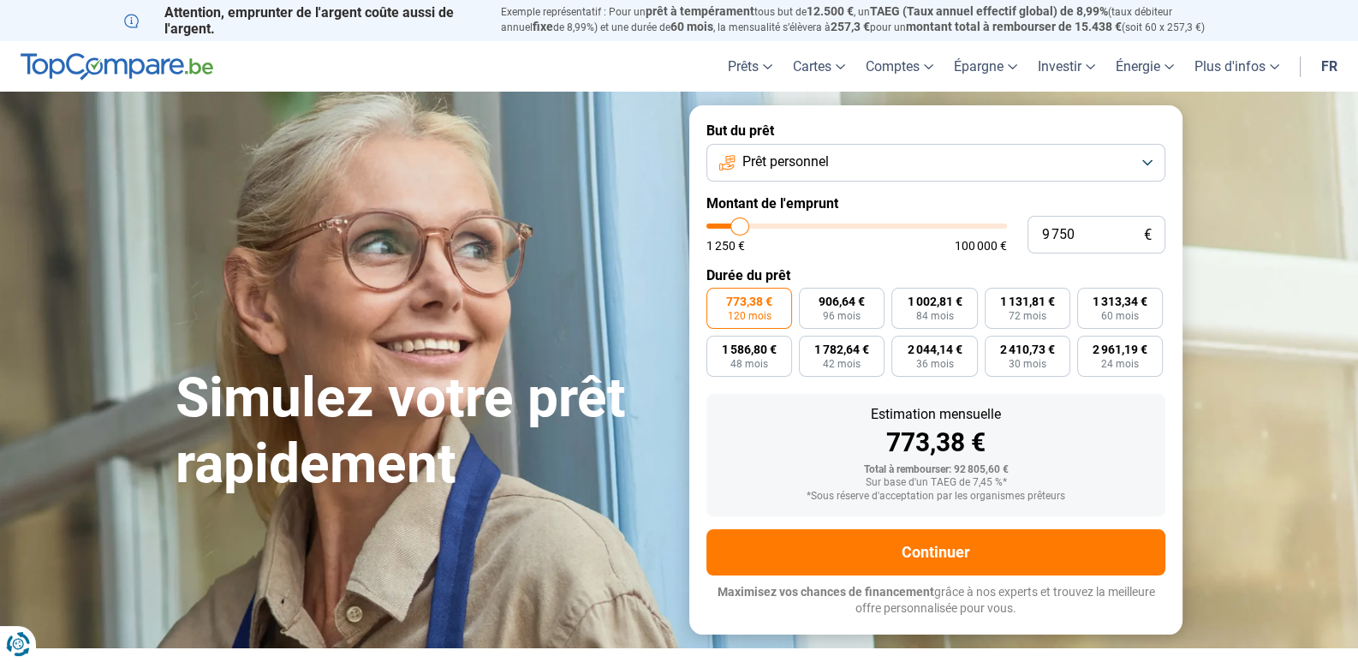
type input "10 000"
drag, startPoint x: 900, startPoint y: 227, endPoint x: 741, endPoint y: 224, distance: 159.3
type input "10000"
click at [741, 224] on input "range" at bounding box center [856, 226] width 301 height 5
radio input "true"
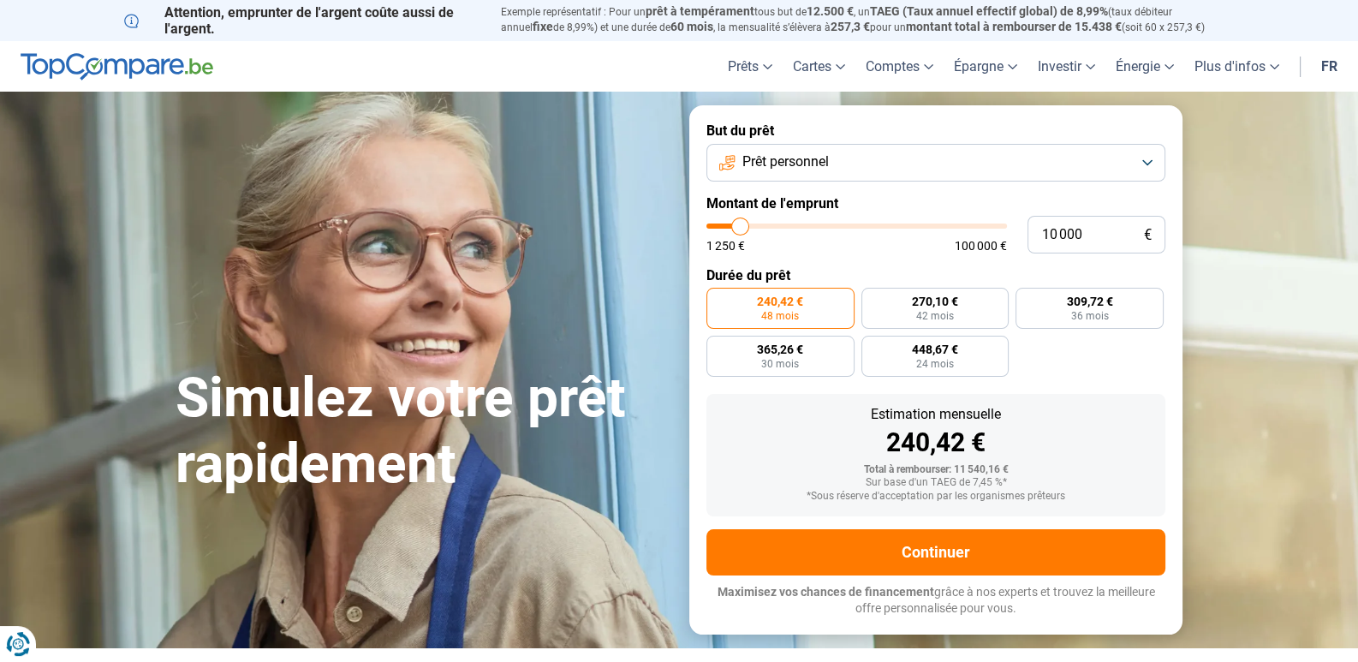
click at [1148, 158] on button "Prêt personnel" at bounding box center [935, 163] width 459 height 38
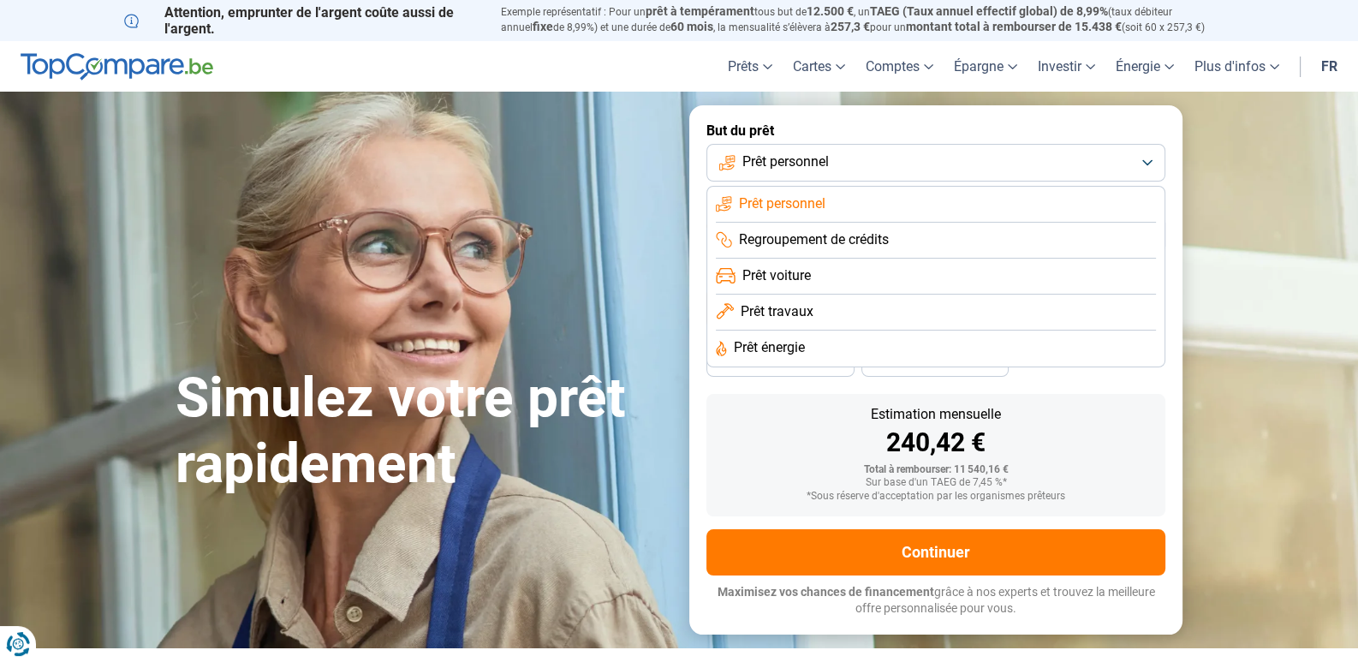
click at [1148, 158] on button "Prêt personnel" at bounding box center [935, 163] width 459 height 38
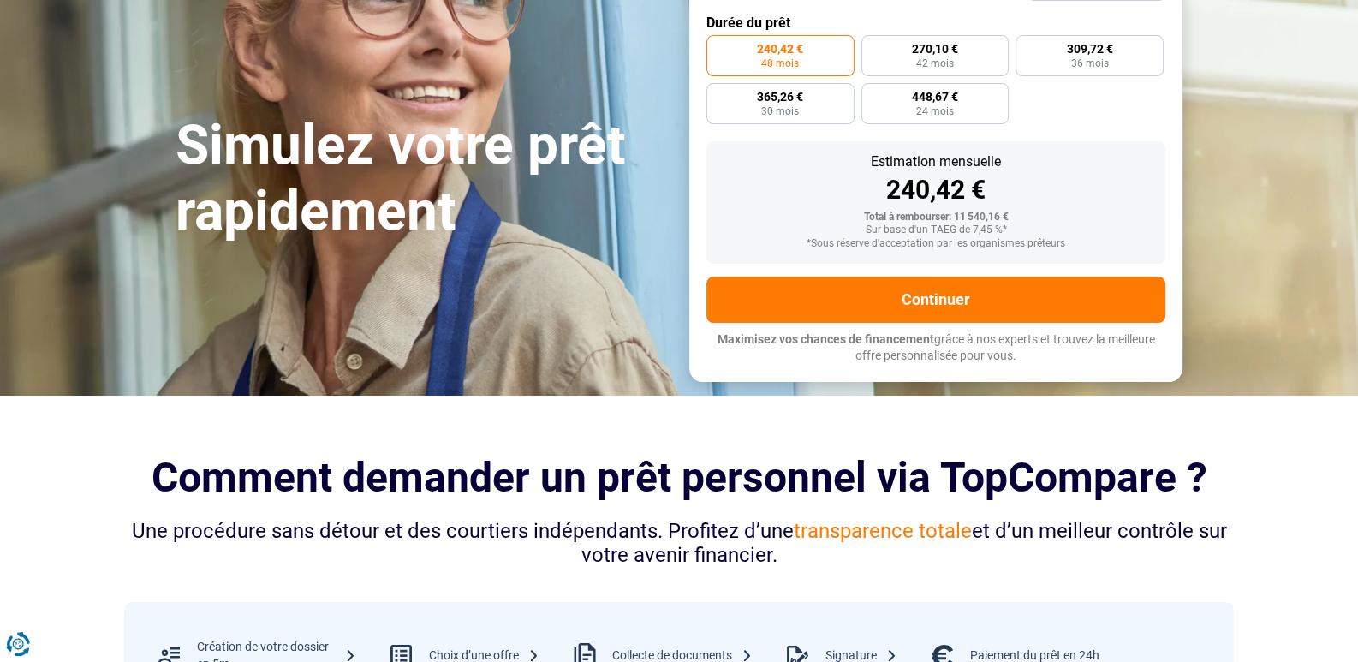
scroll to position [257, 0]
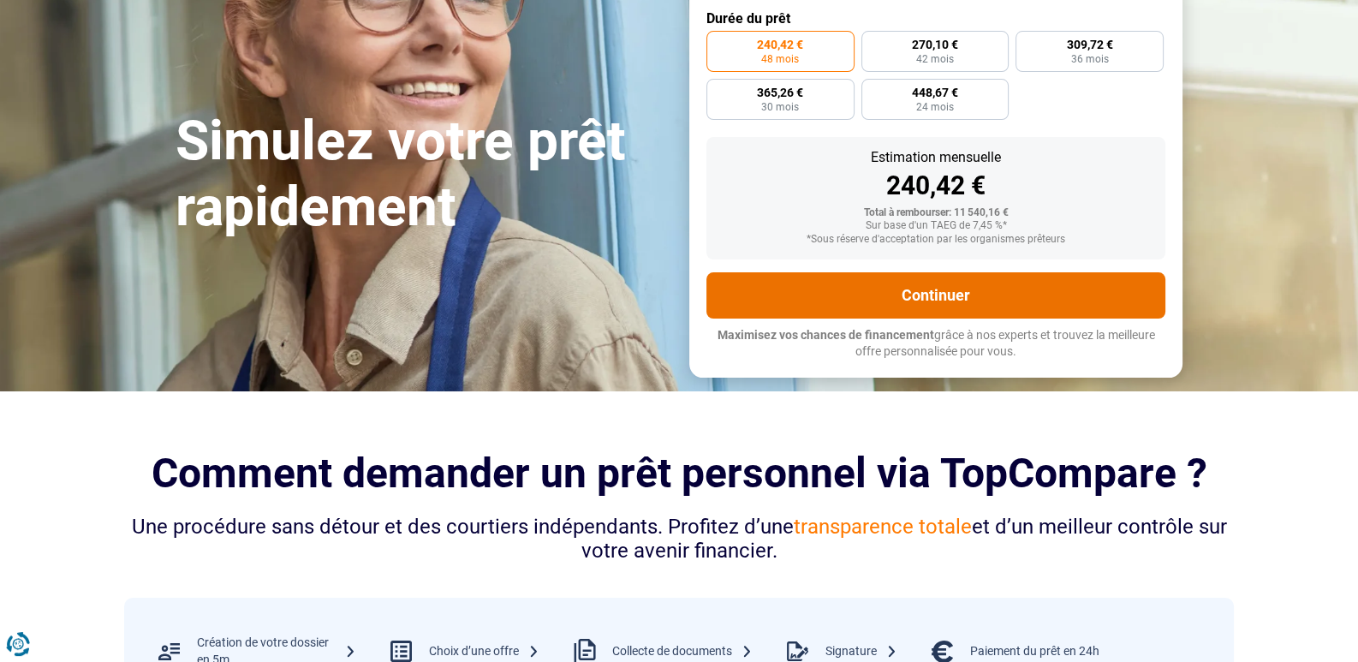
click at [942, 298] on button "Continuer" at bounding box center [935, 295] width 459 height 46
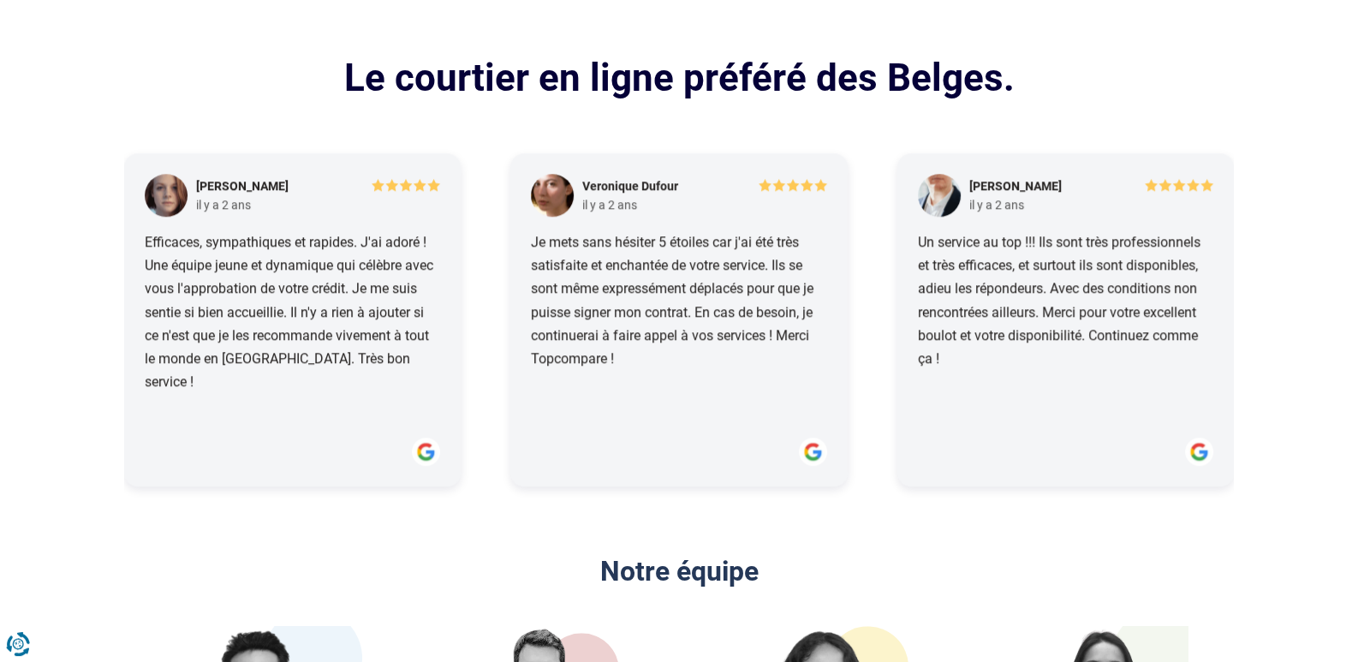
scroll to position [2483, 0]
